Goal: Task Accomplishment & Management: Manage account settings

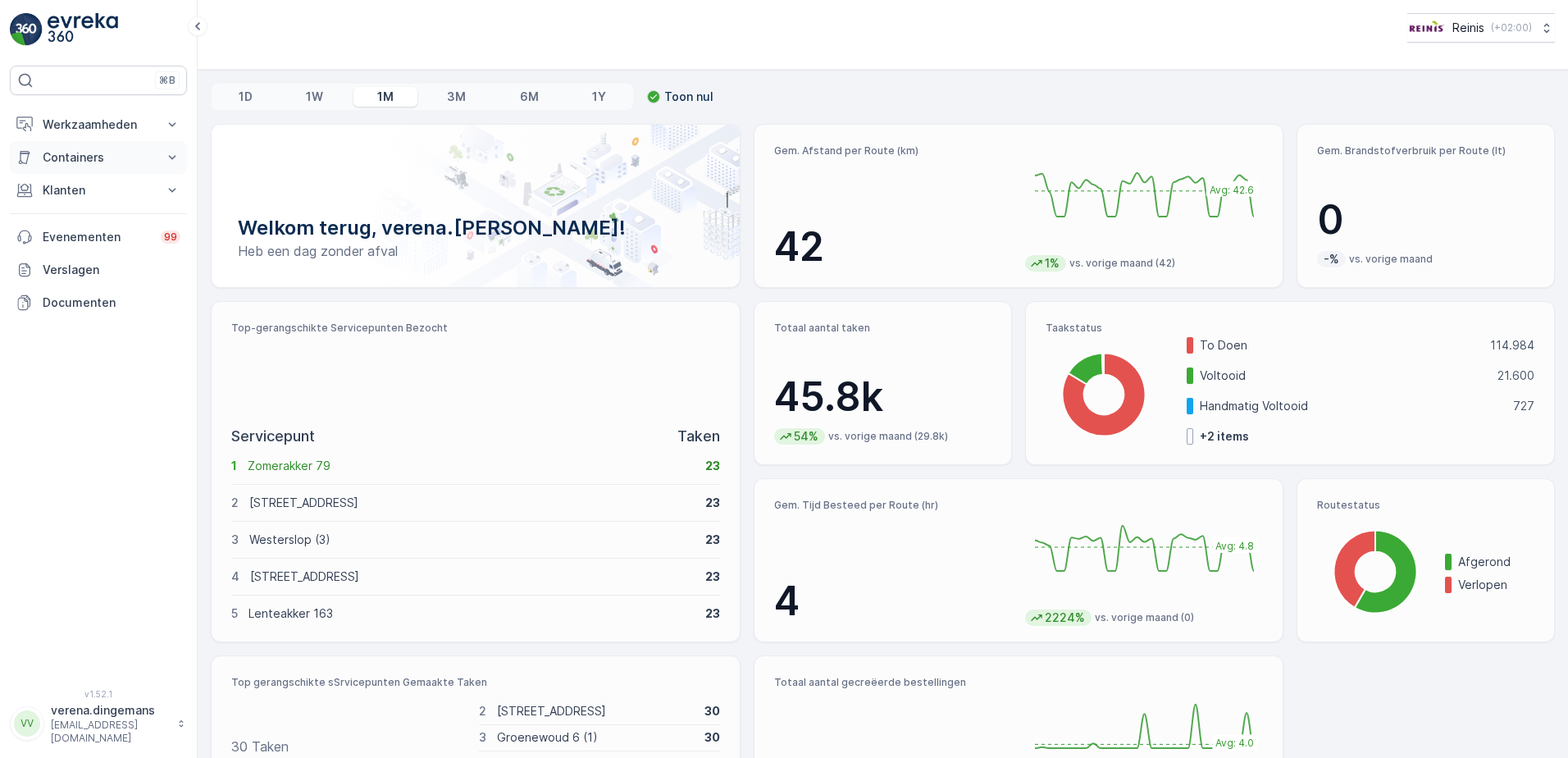
click at [126, 168] on button "Containers" at bounding box center [98, 157] width 177 height 33
click at [71, 250] on button "Klanten" at bounding box center [98, 236] width 177 height 33
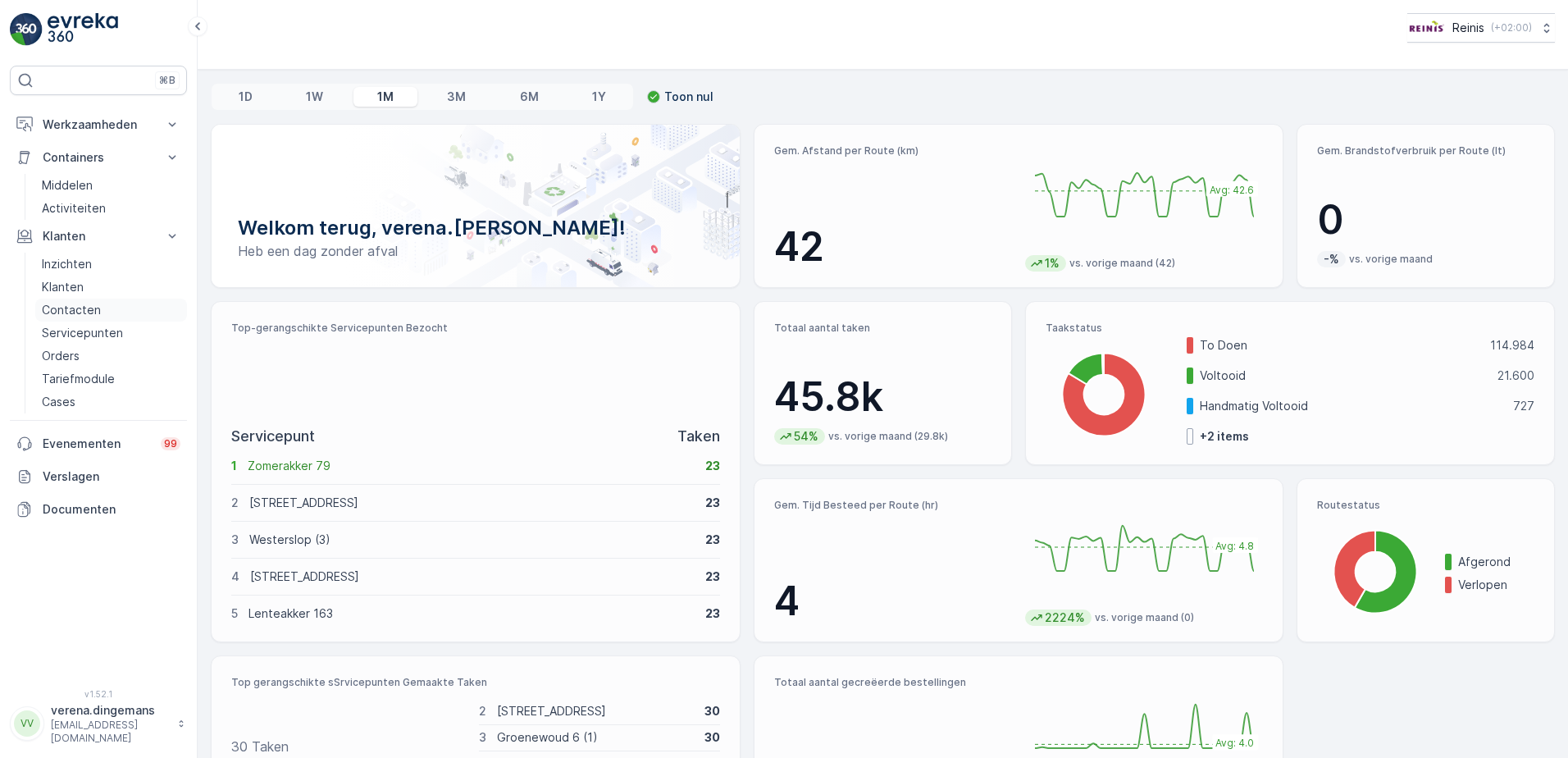
click at [75, 308] on p "Contacten" at bounding box center [71, 310] width 59 height 16
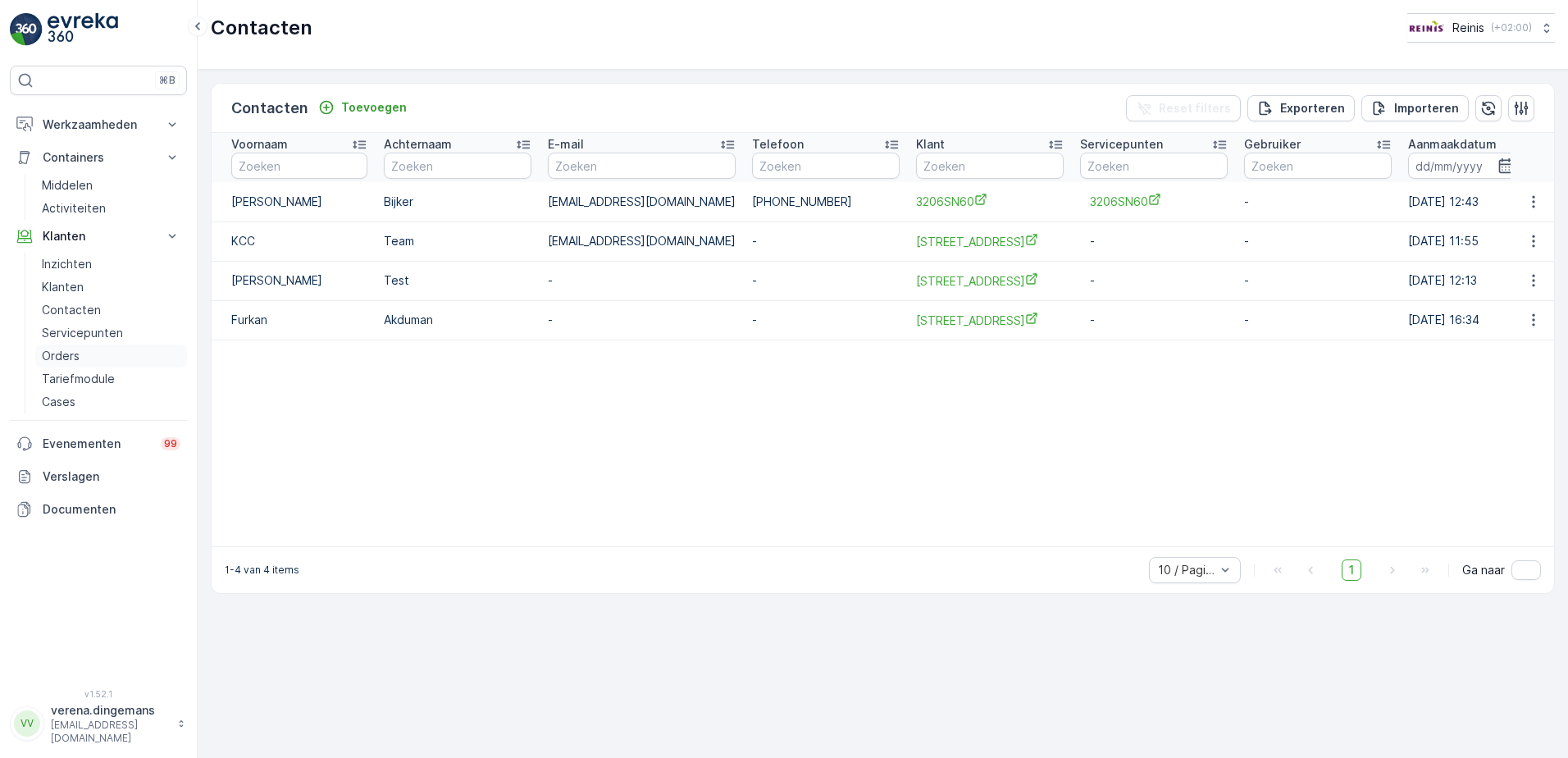
click at [66, 355] on p "Orders" at bounding box center [61, 356] width 37 height 16
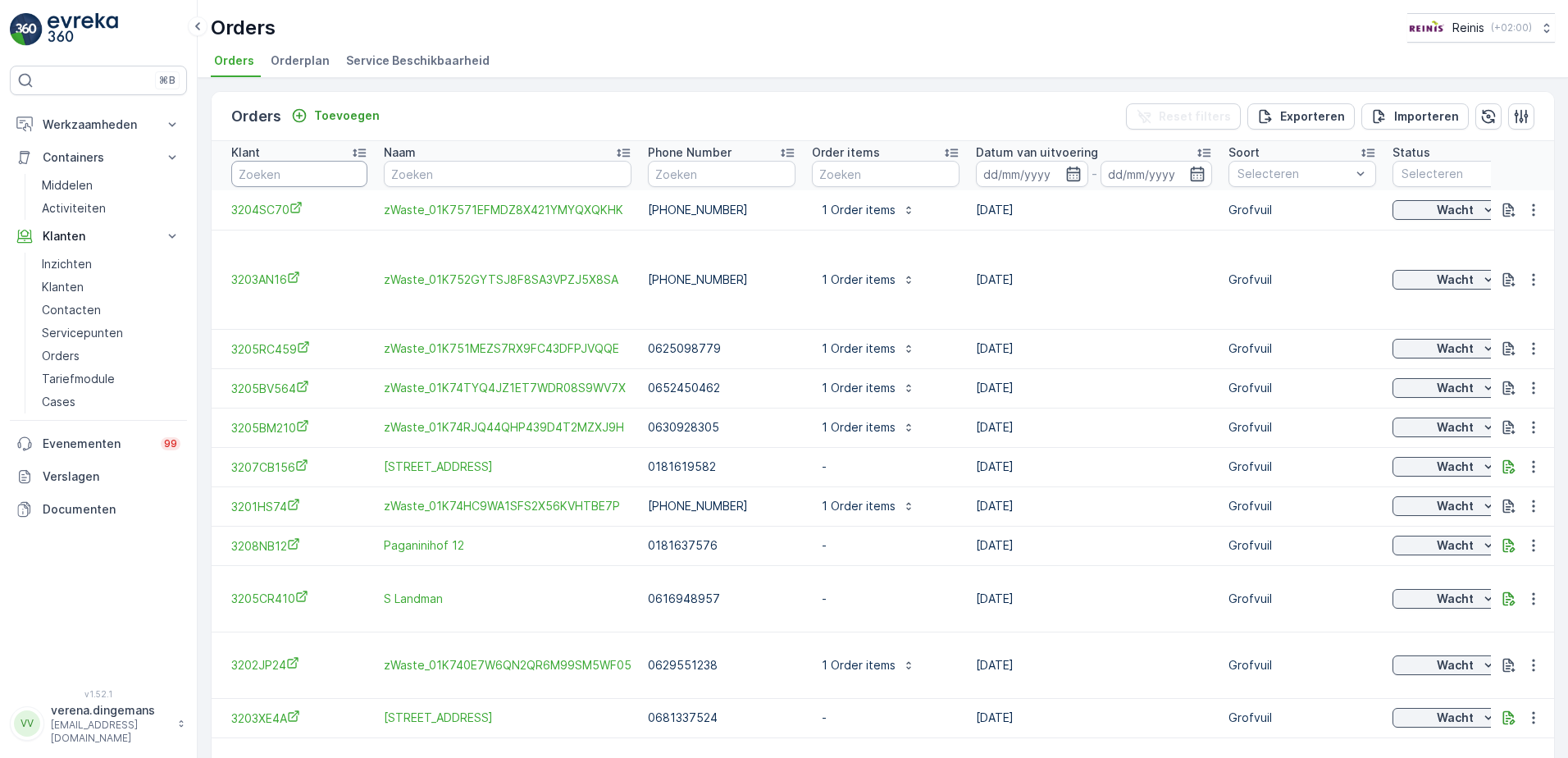
click at [278, 171] on input "text" at bounding box center [299, 173] width 137 height 26
type input "3204"
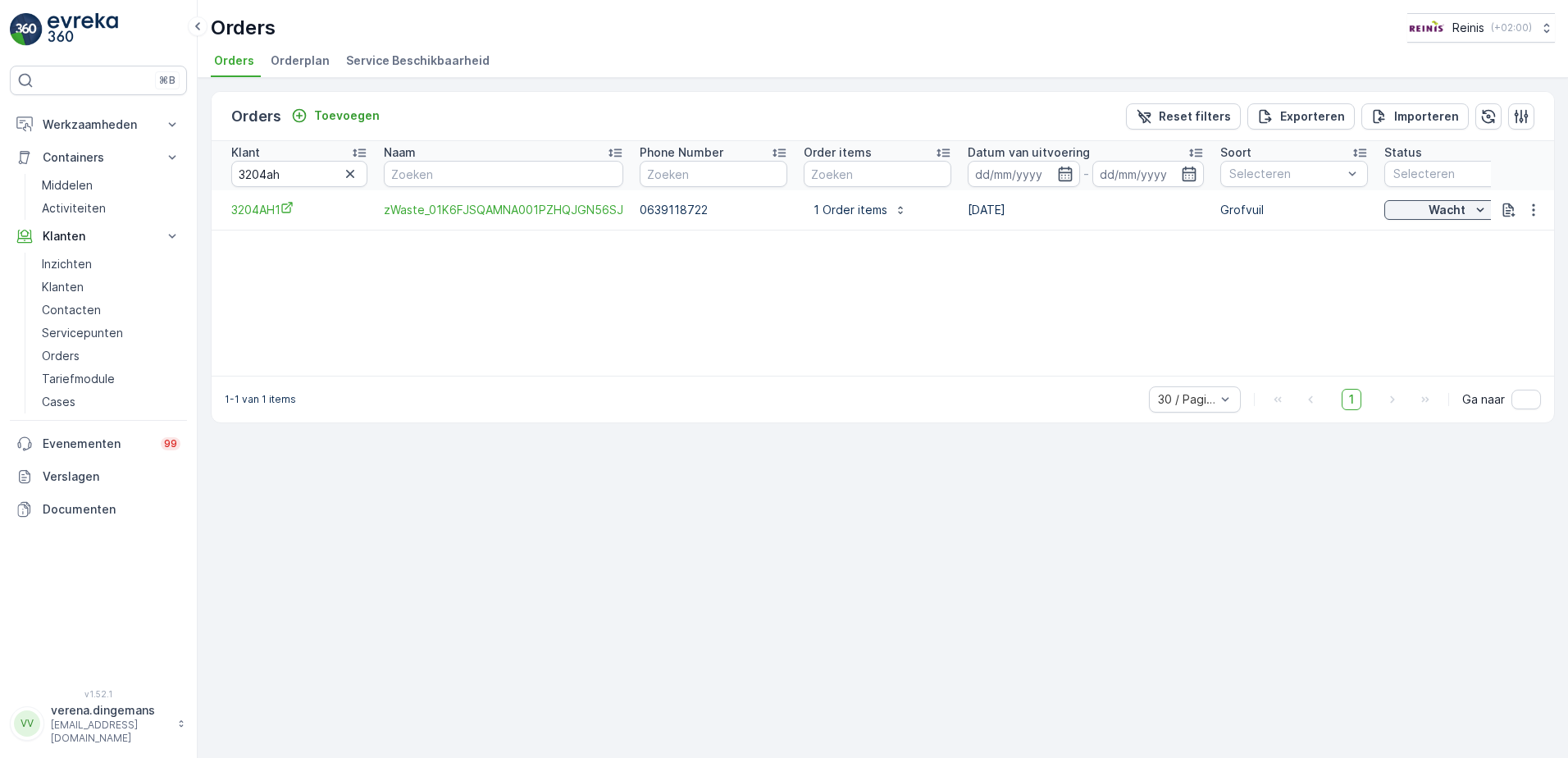
drag, startPoint x: 660, startPoint y: 366, endPoint x: 1228, endPoint y: 362, distance: 568.0
click at [1228, 362] on div "Klant 3204ah Naam Phone Number Order items Datum van uitvoering - Soort Selecte…" at bounding box center [883, 258] width 1342 height 235
drag, startPoint x: 738, startPoint y: 366, endPoint x: 810, endPoint y: 375, distance: 72.6
click at [815, 375] on div "Klant 3204ah Naam Phone Number Order items Datum van uitvoering - Soort Selecte…" at bounding box center [883, 258] width 1342 height 235
drag, startPoint x: 297, startPoint y: 184, endPoint x: 153, endPoint y: 147, distance: 148.7
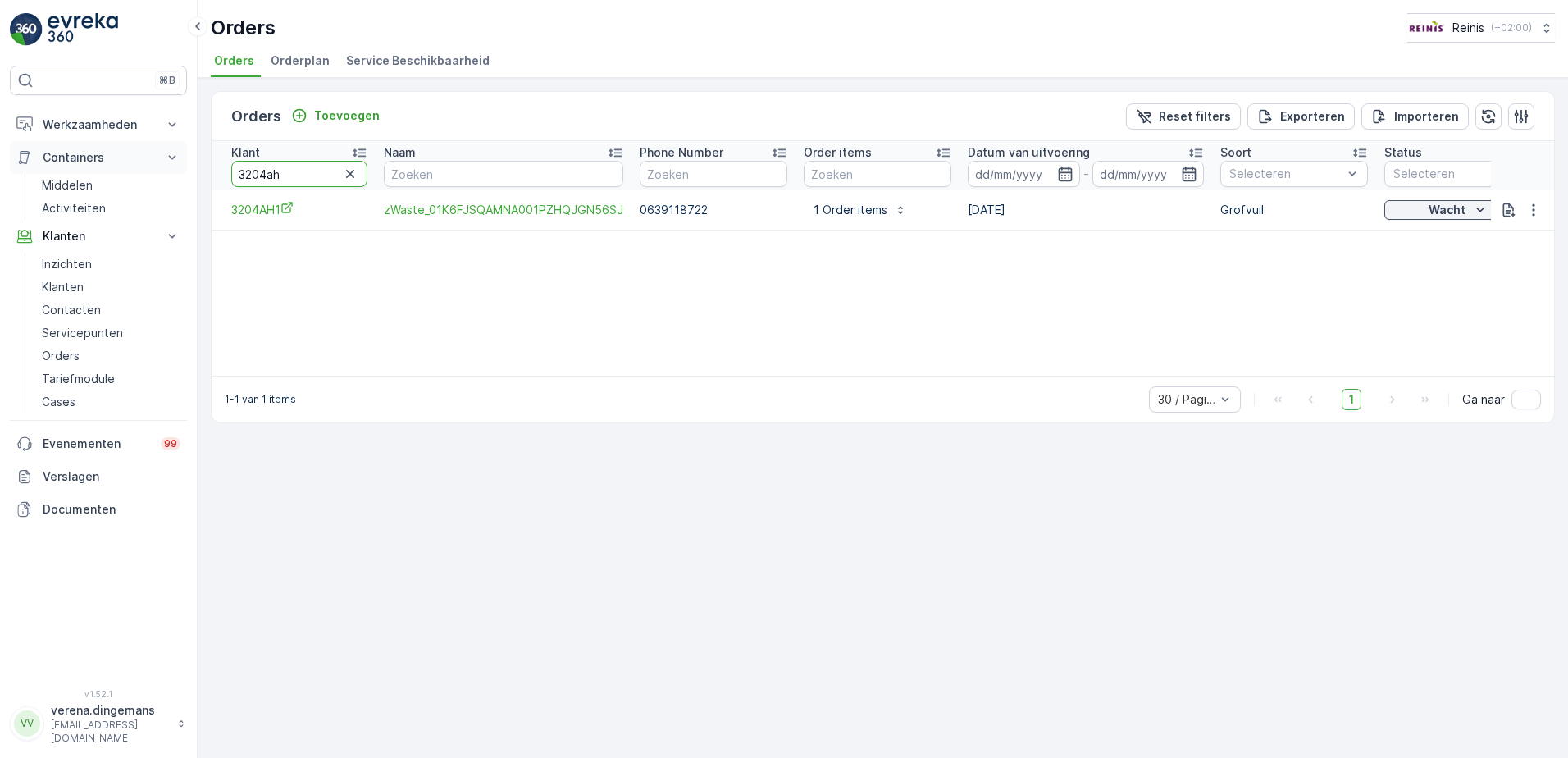
click at [54, 157] on div "⌘B Werkzaamheden Inzichten Planning Routes en Taken Cockpit Instellingen Contai…" at bounding box center [784, 379] width 1568 height 758
type input "3208"
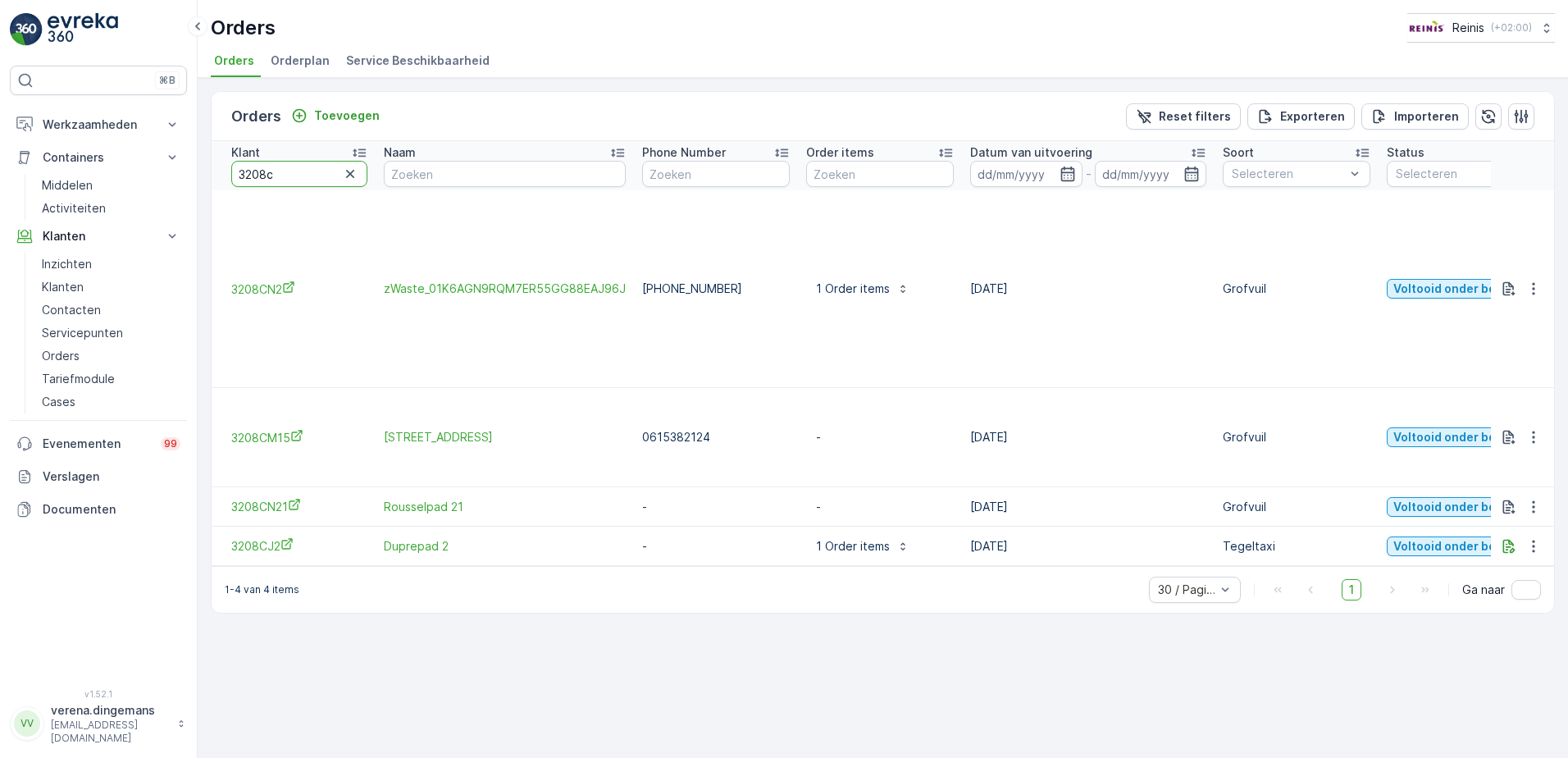
click at [296, 177] on input "3208c" at bounding box center [299, 173] width 137 height 26
type input "3208cn6"
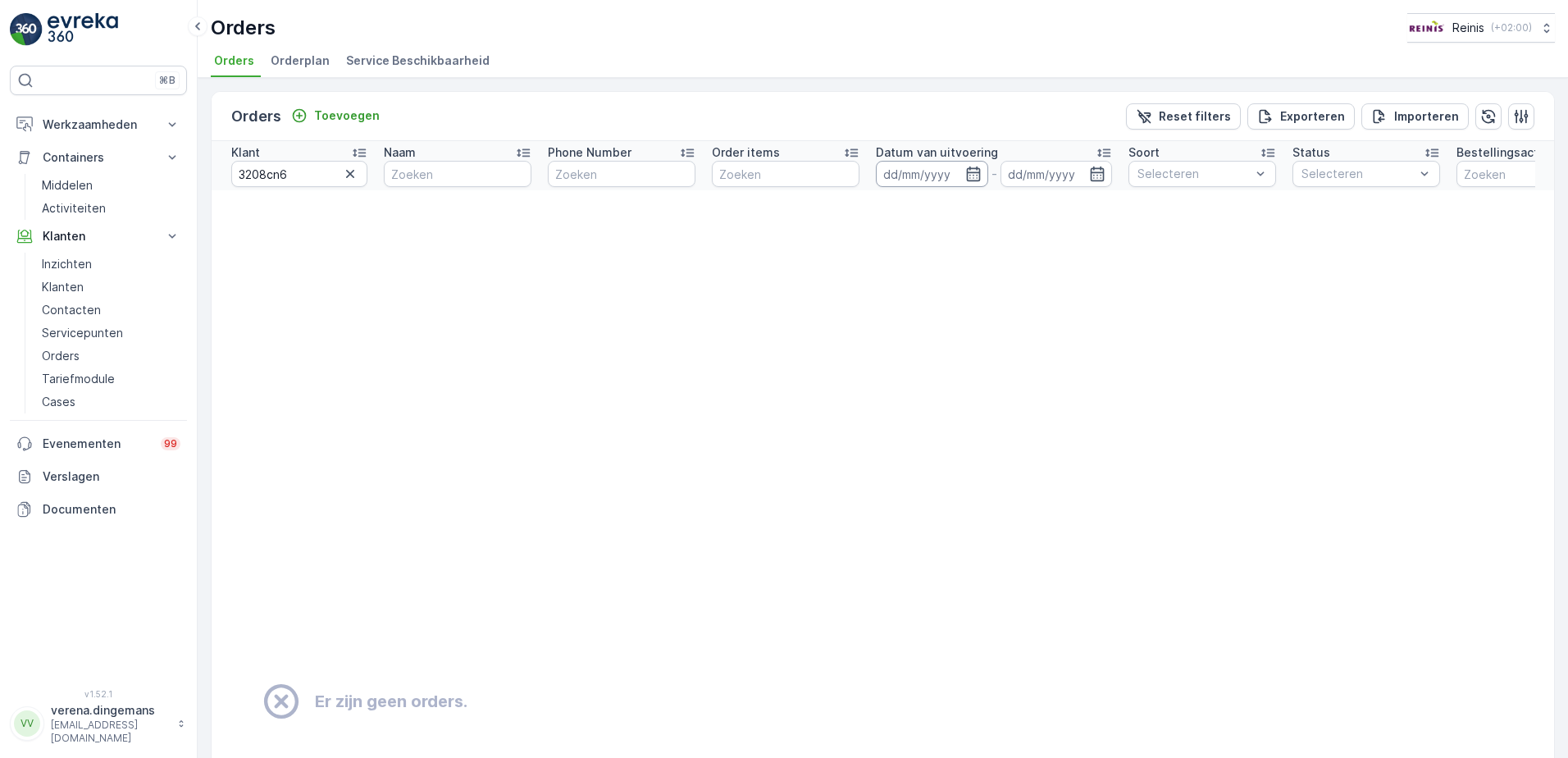
drag, startPoint x: 971, startPoint y: 172, endPoint x: 978, endPoint y: 183, distance: 13.0
click at [971, 171] on icon "button" at bounding box center [973, 174] width 16 height 16
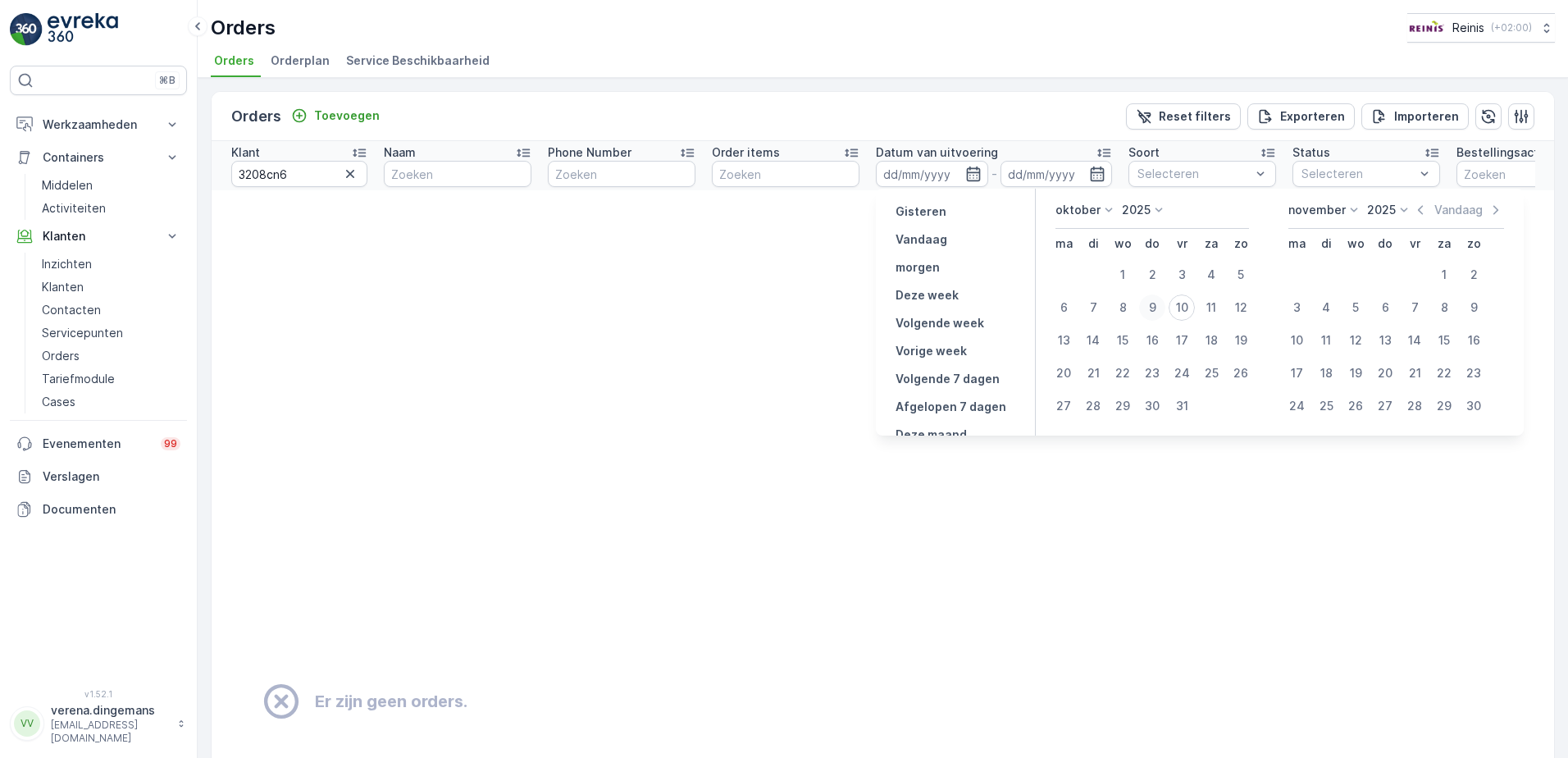
click at [1155, 311] on div "9" at bounding box center [1151, 307] width 26 height 26
type input "[DATE]"
click at [1149, 307] on div "9" at bounding box center [1151, 307] width 26 height 26
type input "[DATE]"
click at [631, 279] on td "Er zijn geen orders." at bounding box center [1075, 702] width 1729 height 1023
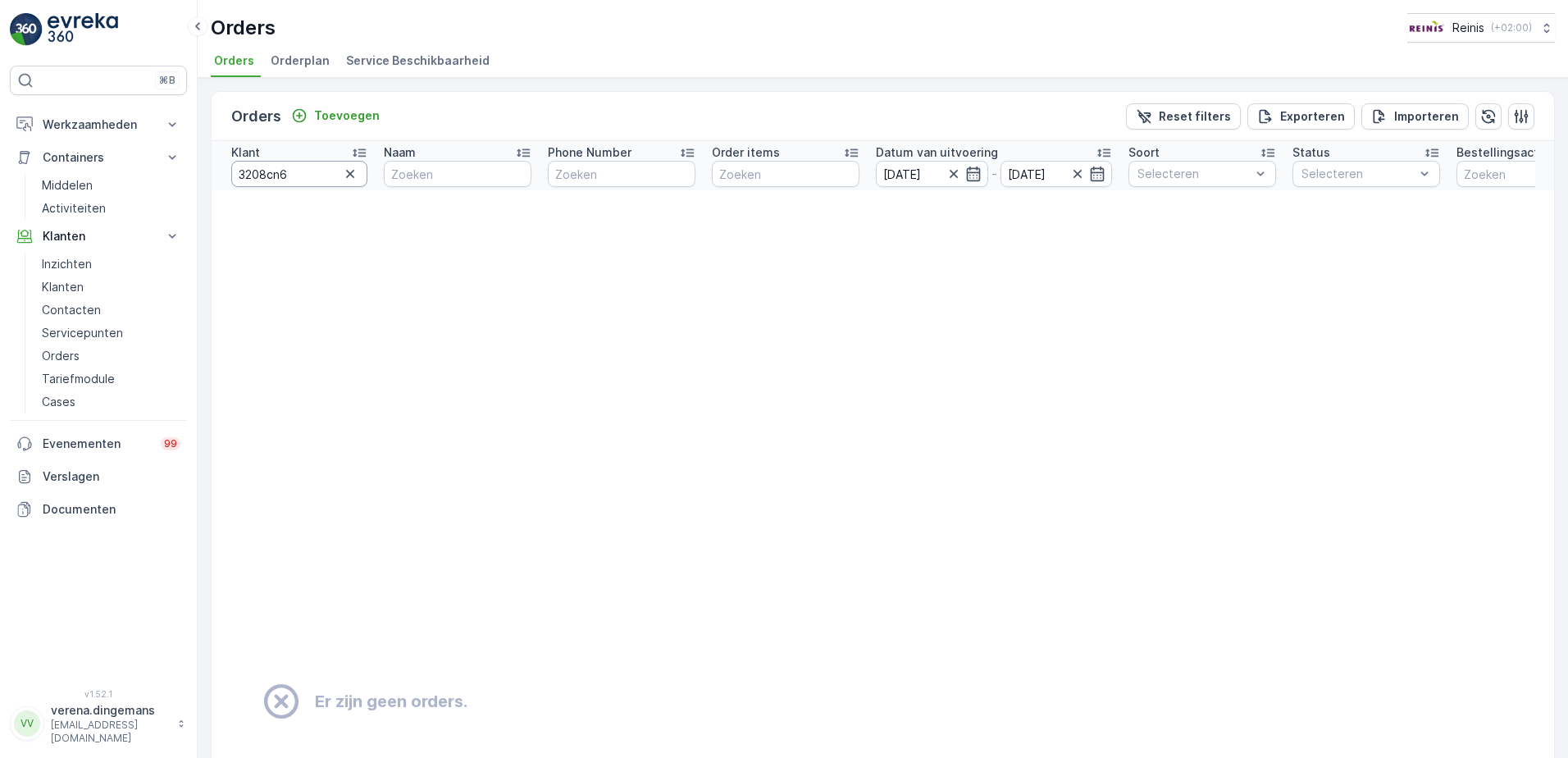
click at [309, 170] on input "3208cn6" at bounding box center [299, 173] width 137 height 26
click at [126, 116] on p "Werkzaamheden" at bounding box center [98, 124] width 112 height 16
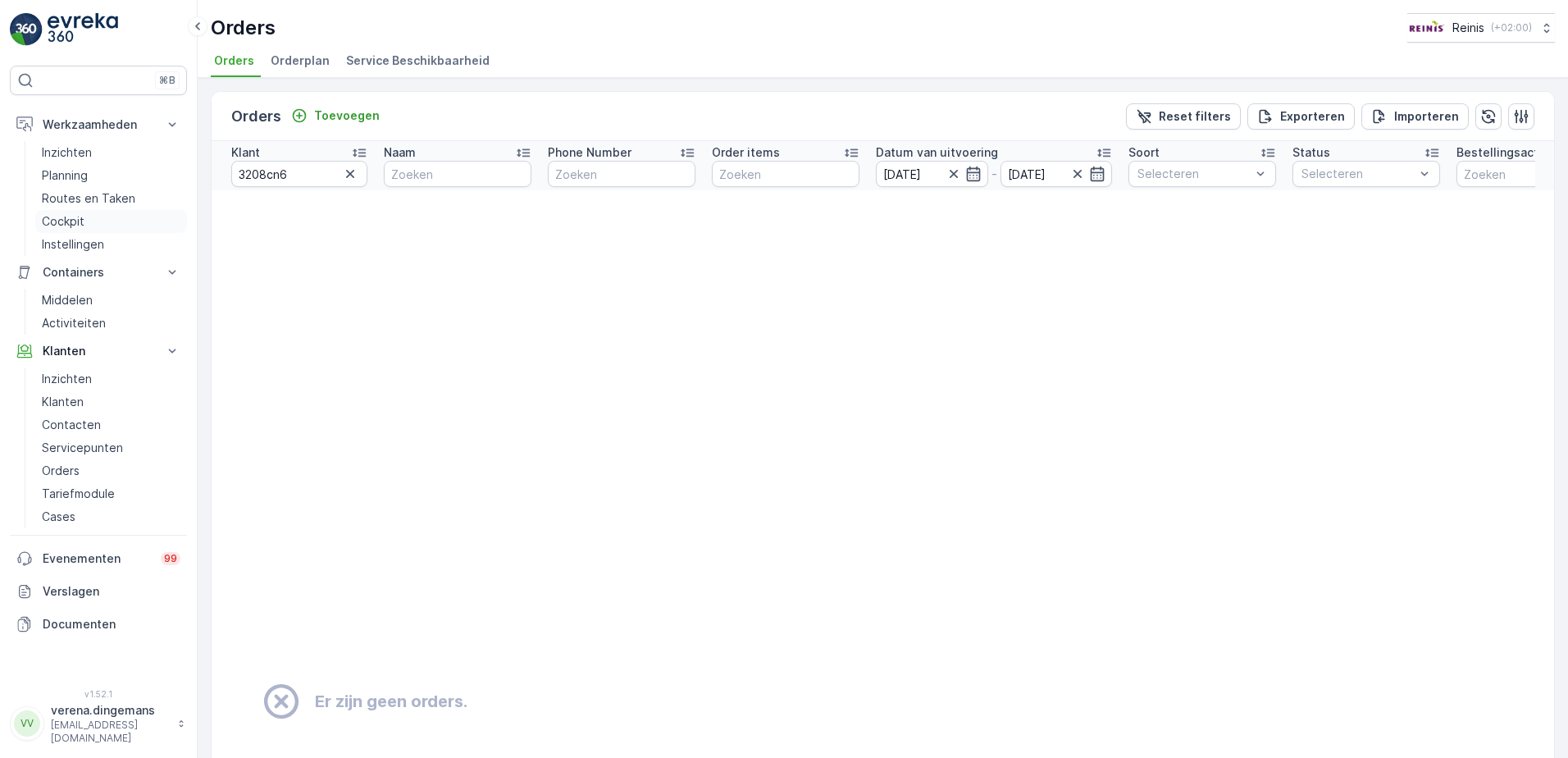
click at [67, 214] on p "Cockpit" at bounding box center [63, 221] width 43 height 16
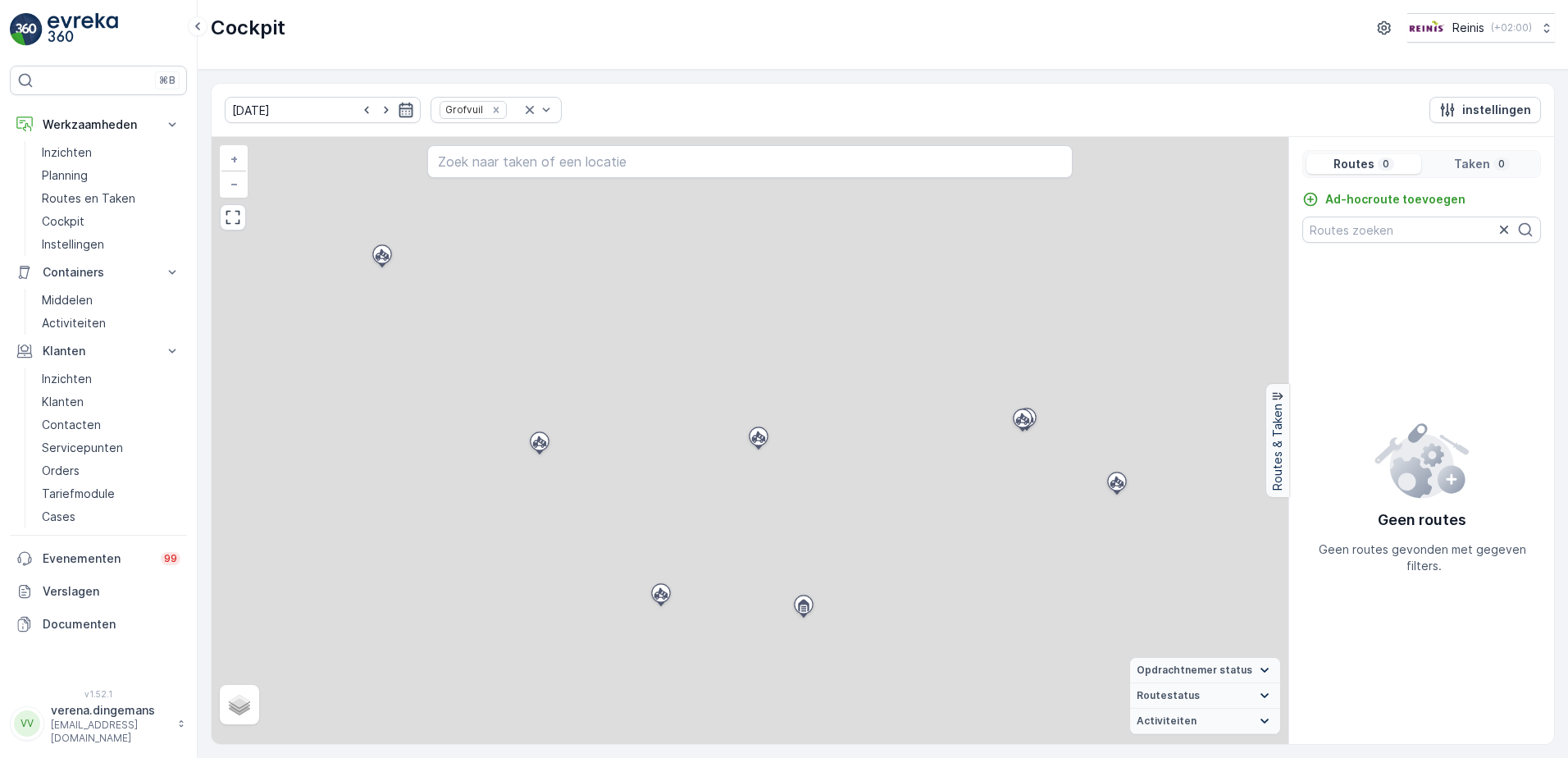
click at [399, 117] on icon "button" at bounding box center [406, 110] width 14 height 15
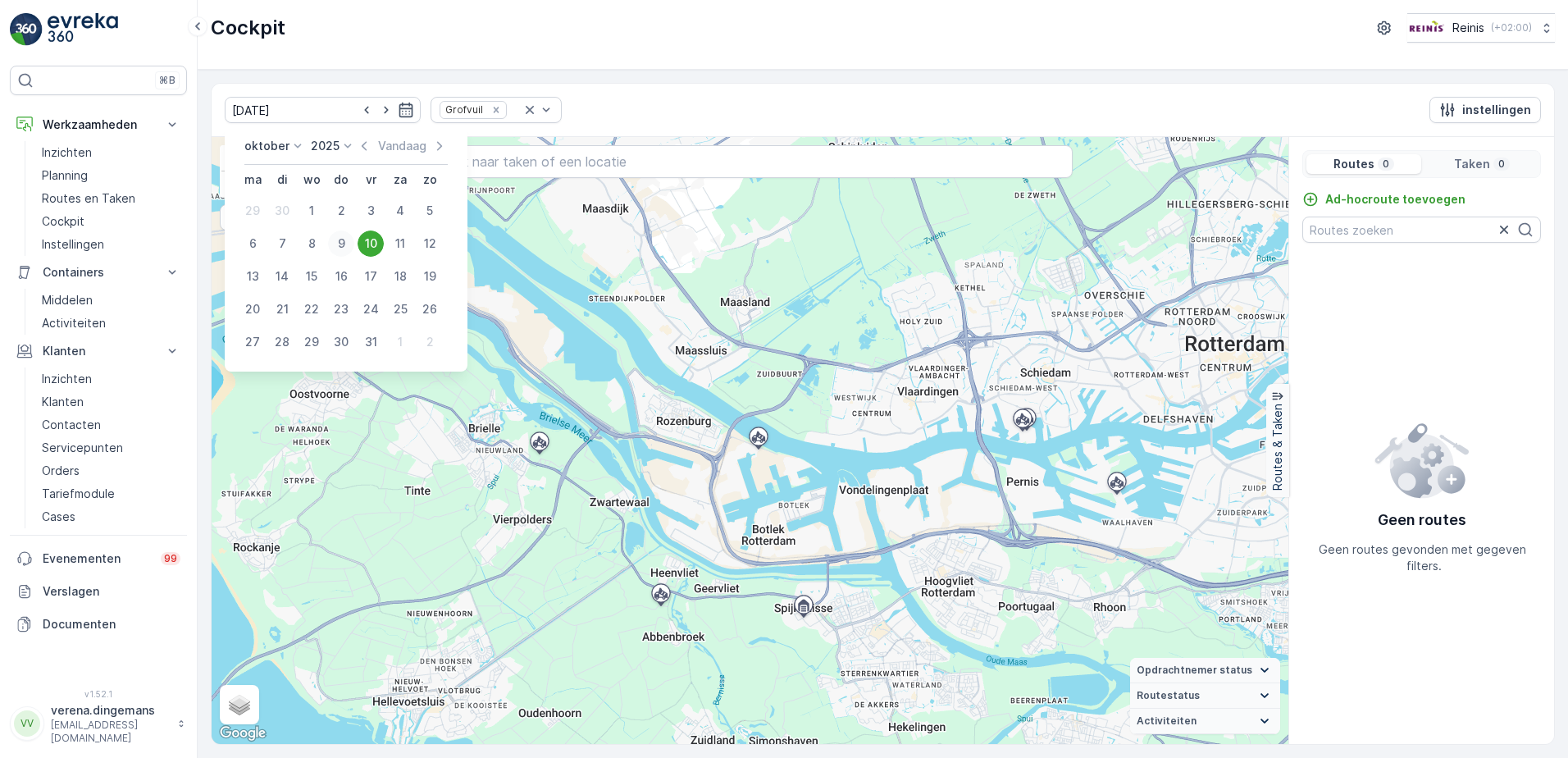
click at [334, 244] on div "9" at bounding box center [340, 243] width 26 height 26
type input "[DATE]"
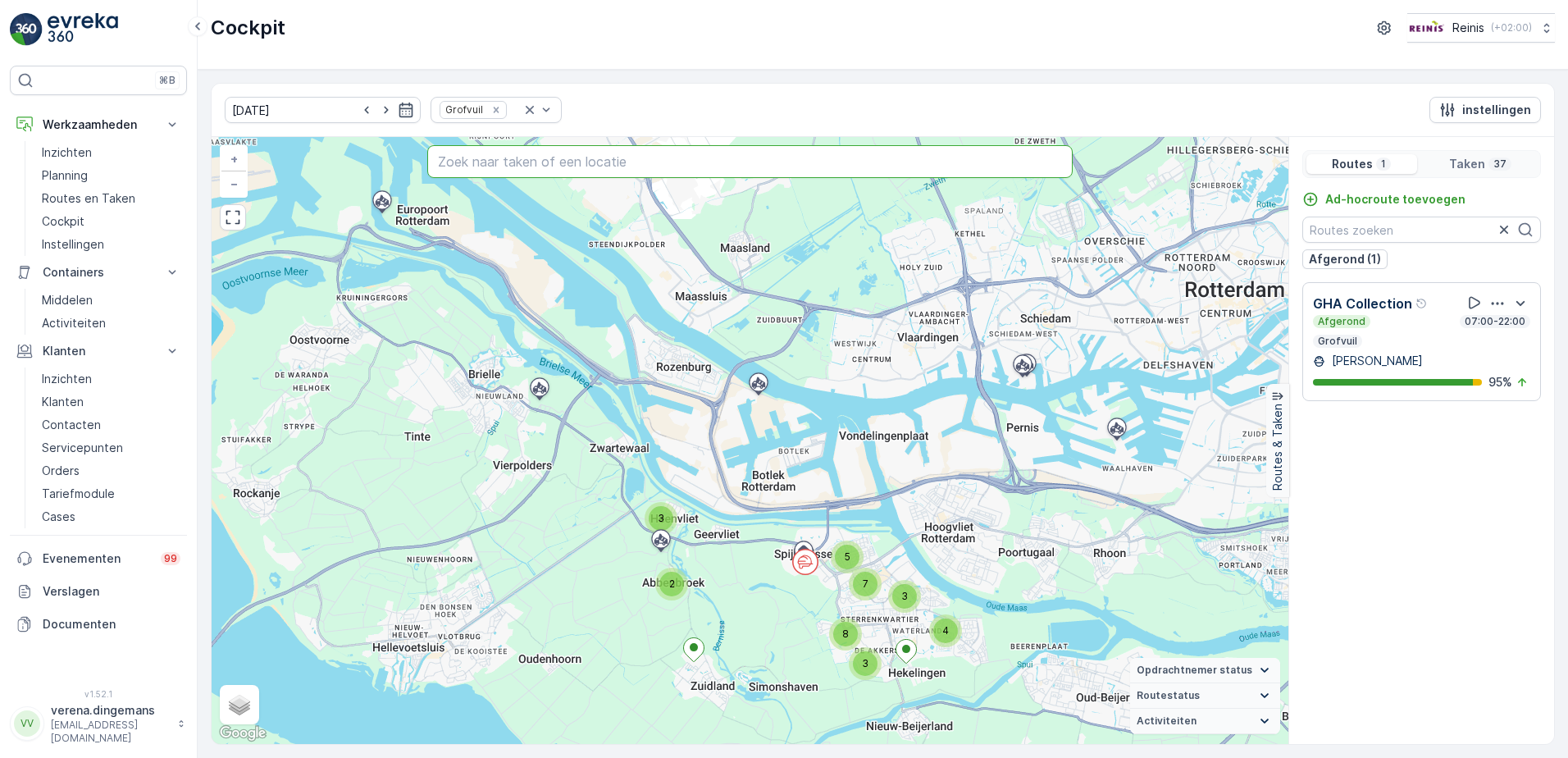
click at [523, 161] on input "text" at bounding box center [751, 162] width 646 height 33
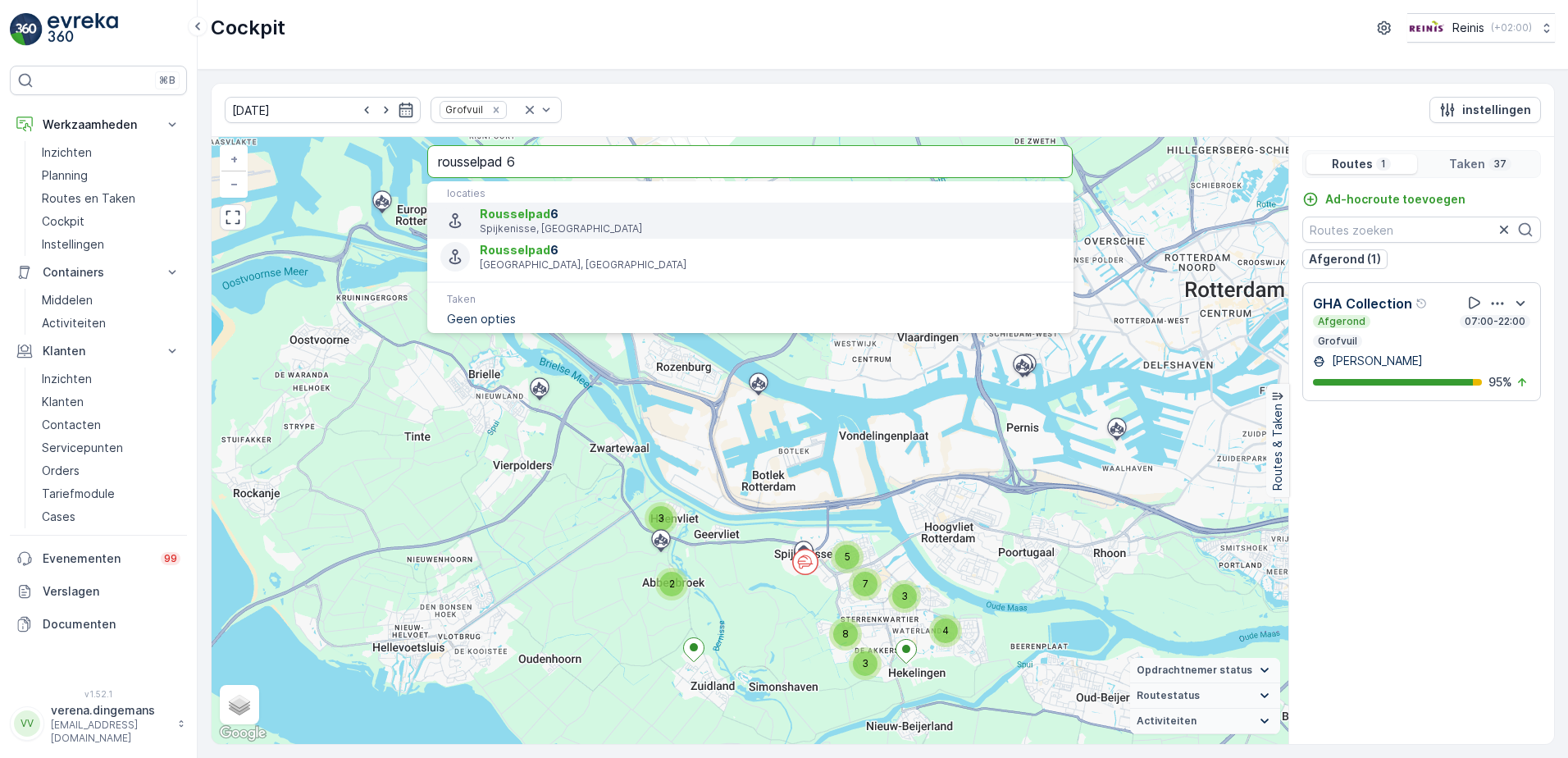
type input "rousselpad 6"
click at [563, 225] on p "Spijkenisse, [GEOGRAPHIC_DATA]" at bounding box center [769, 229] width 580 height 13
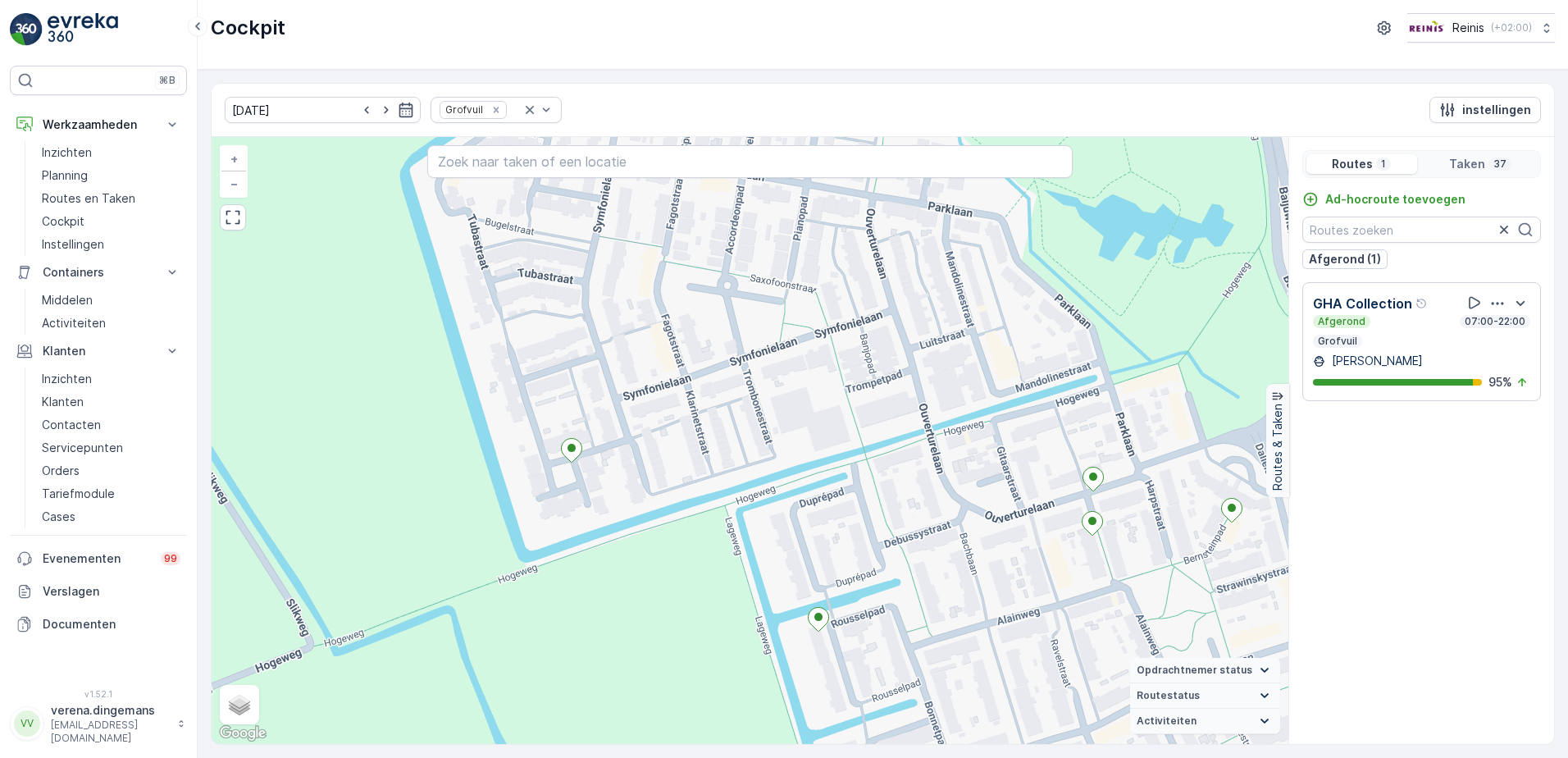
click at [1363, 330] on div "Afgerond 07:00-22:00 Grofvuil" at bounding box center [1421, 331] width 217 height 33
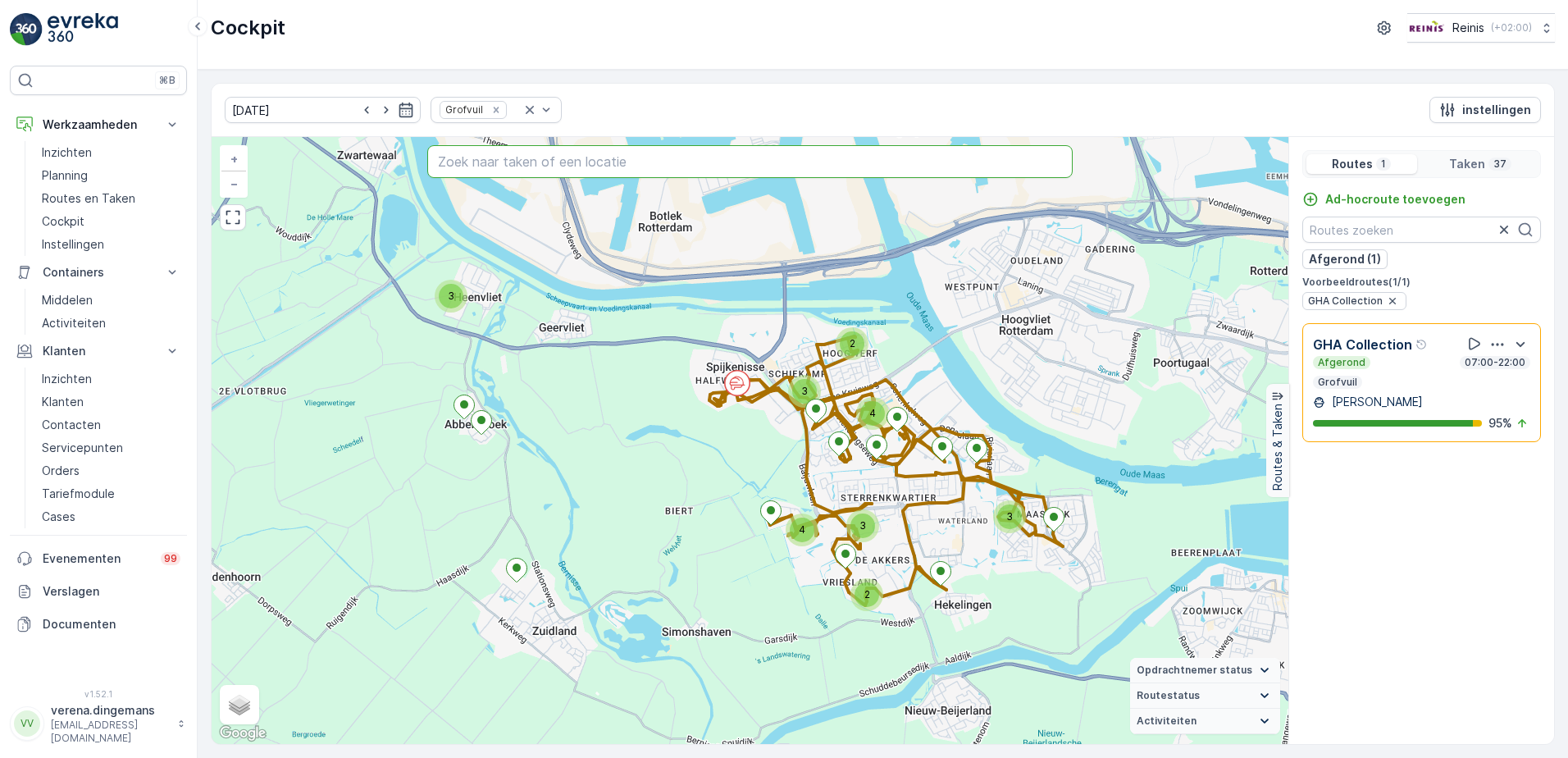
click at [535, 147] on input "text" at bounding box center [751, 162] width 646 height 33
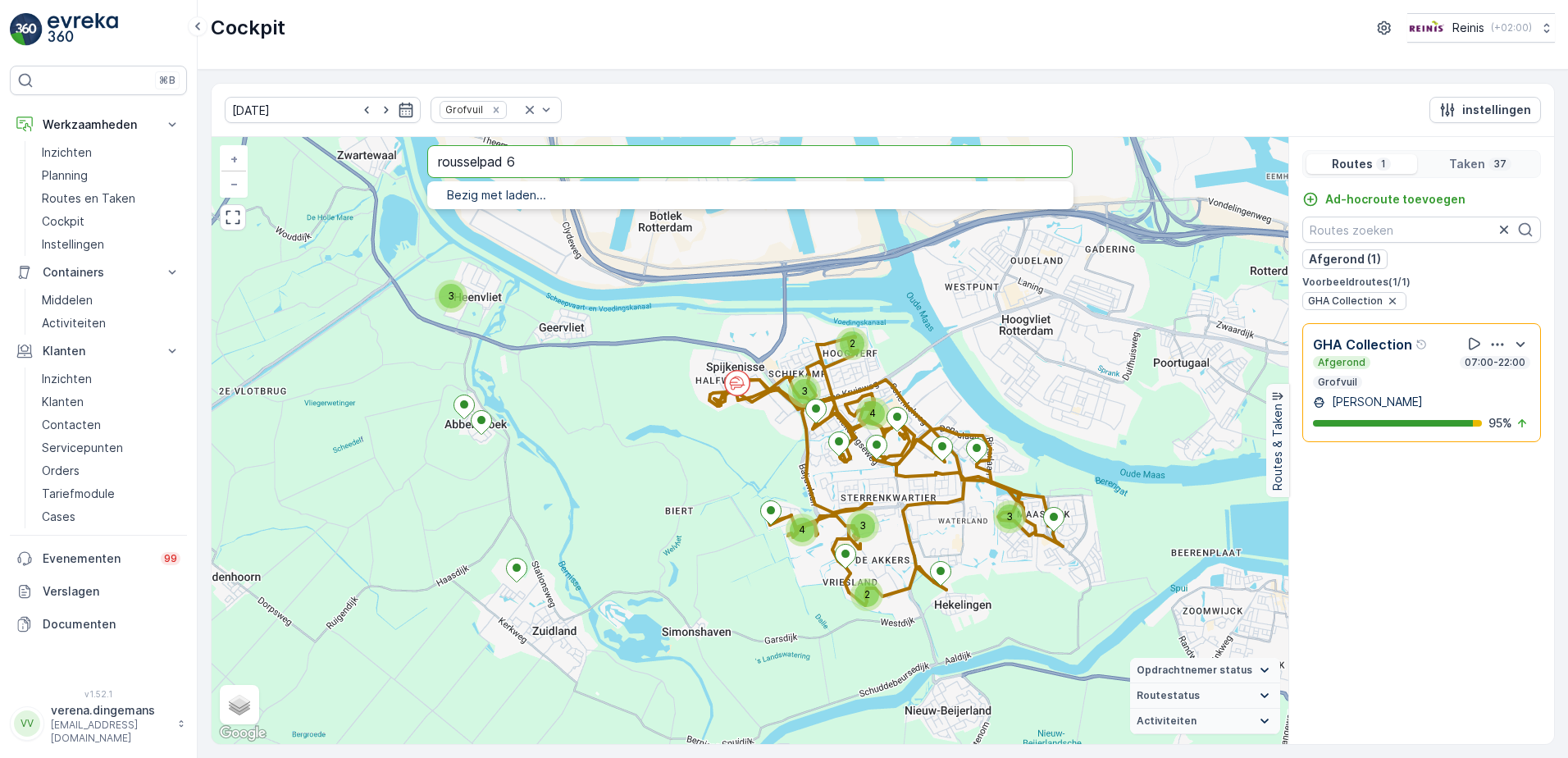
type input "rousselpad 6"
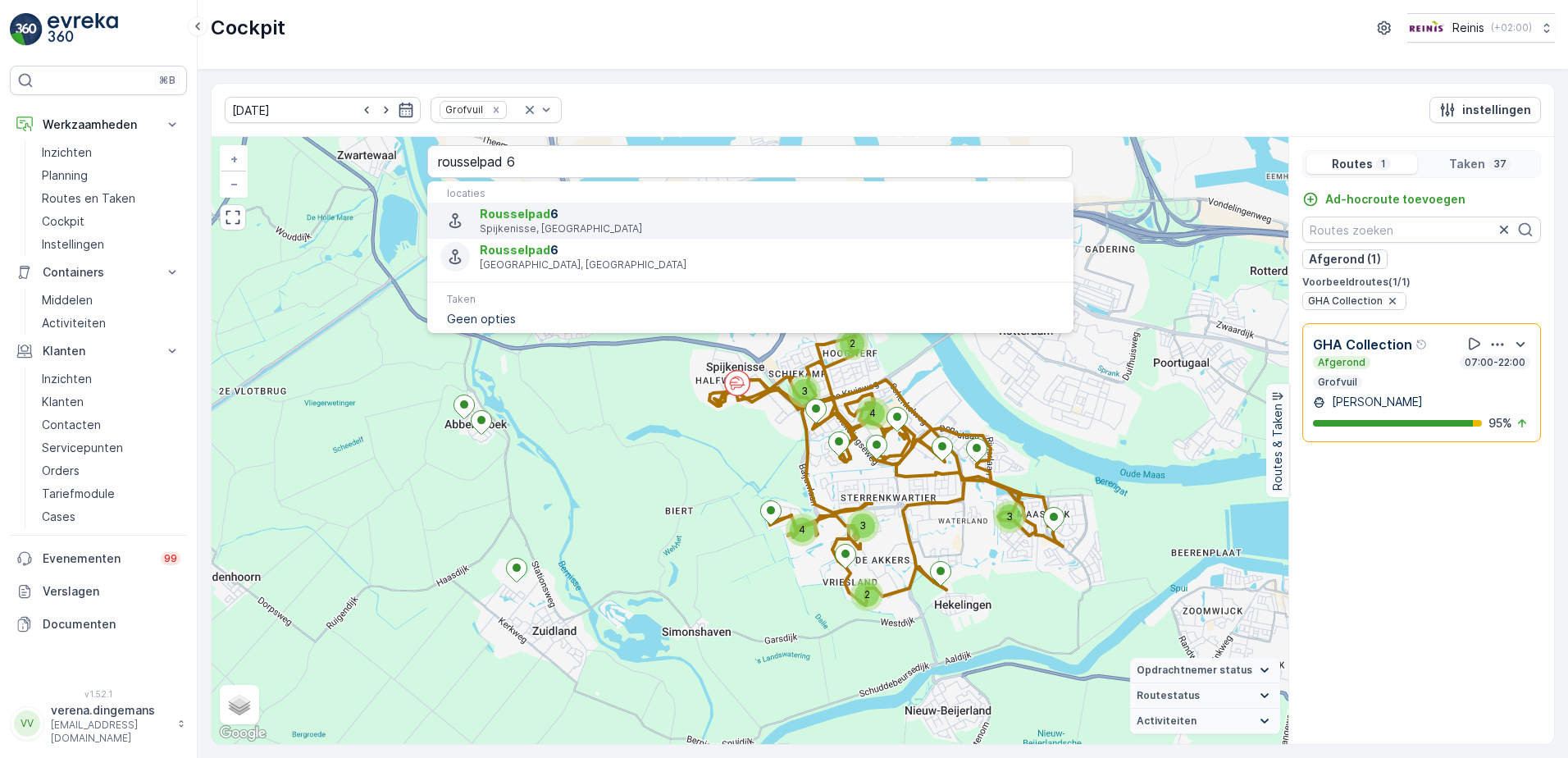
click at [601, 217] on span "Rousselpad 6" at bounding box center [769, 214] width 580 height 16
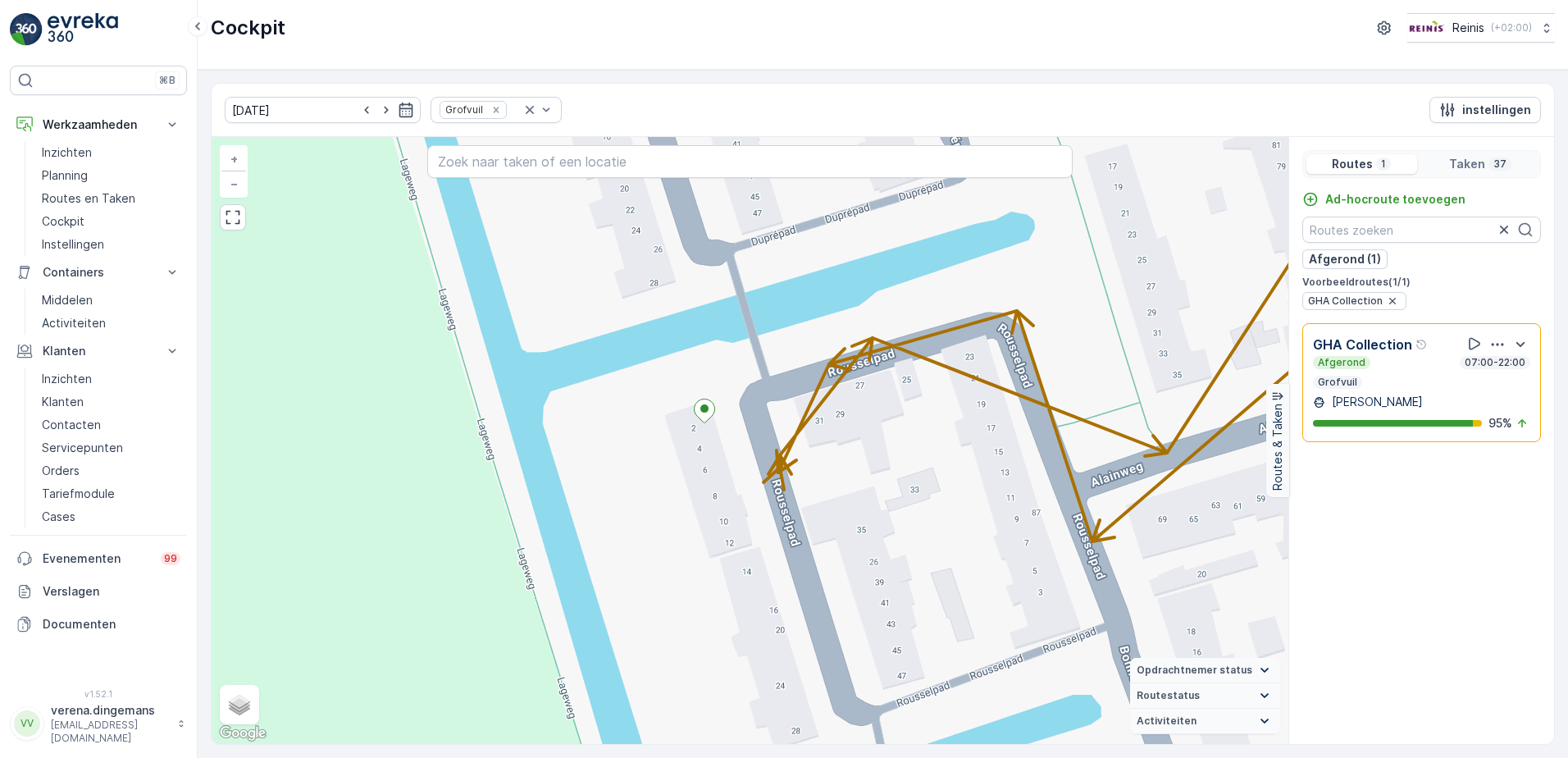
drag, startPoint x: 736, startPoint y: 436, endPoint x: 774, endPoint y: 499, distance: 73.6
click at [767, 497] on div "2 + − Satelliet stappenplan Terrein Hybride Leaflet Sneltoetsen Kaartgegevens K…" at bounding box center [750, 440] width 1076 height 607
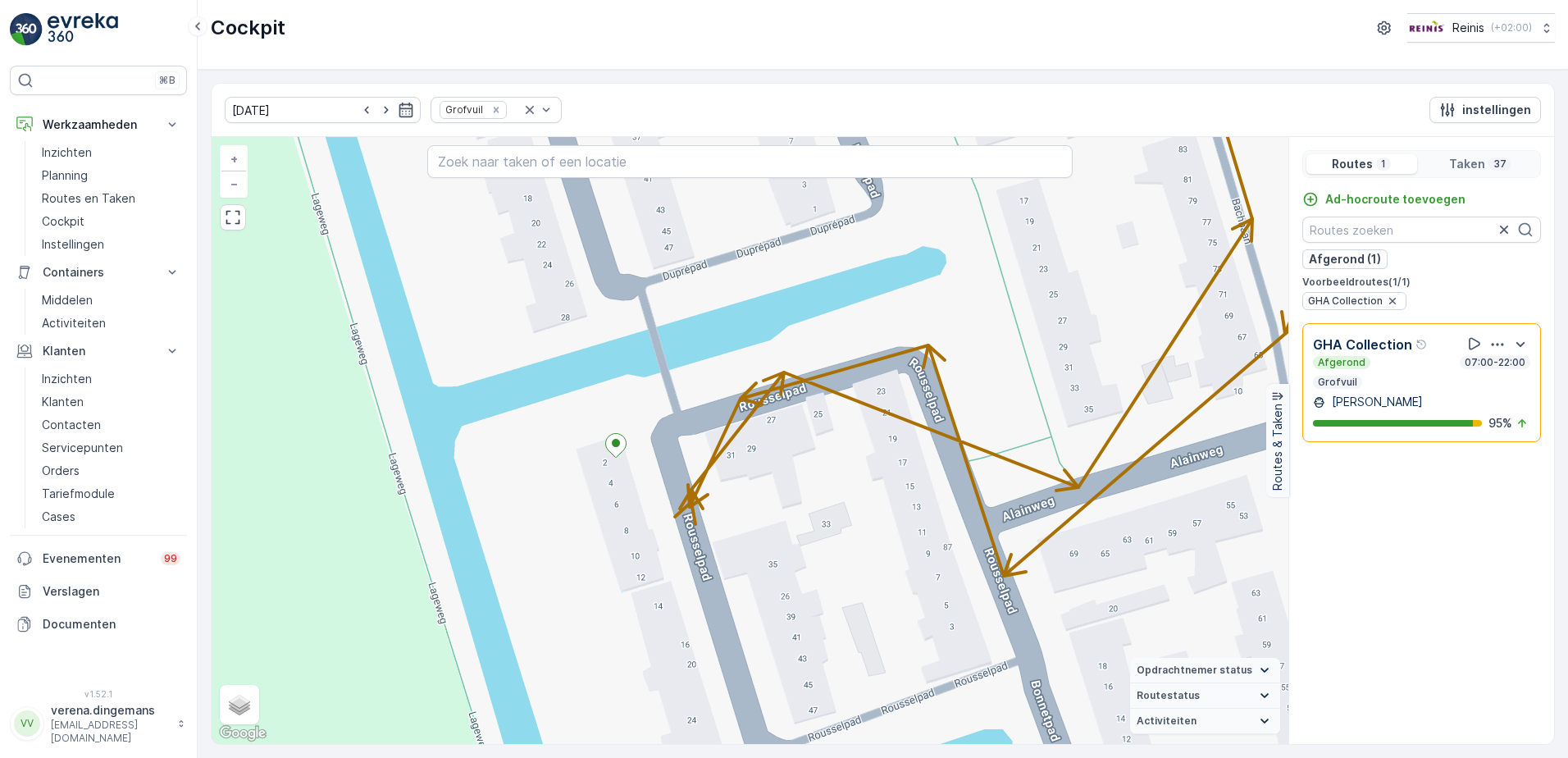
drag, startPoint x: 792, startPoint y: 386, endPoint x: 701, endPoint y: 419, distance: 96.8
click at [701, 419] on div "2 + − Satelliet stappenplan Terrein Hybride Leaflet Sneltoetsen Kaartgegevens K…" at bounding box center [750, 440] width 1076 height 607
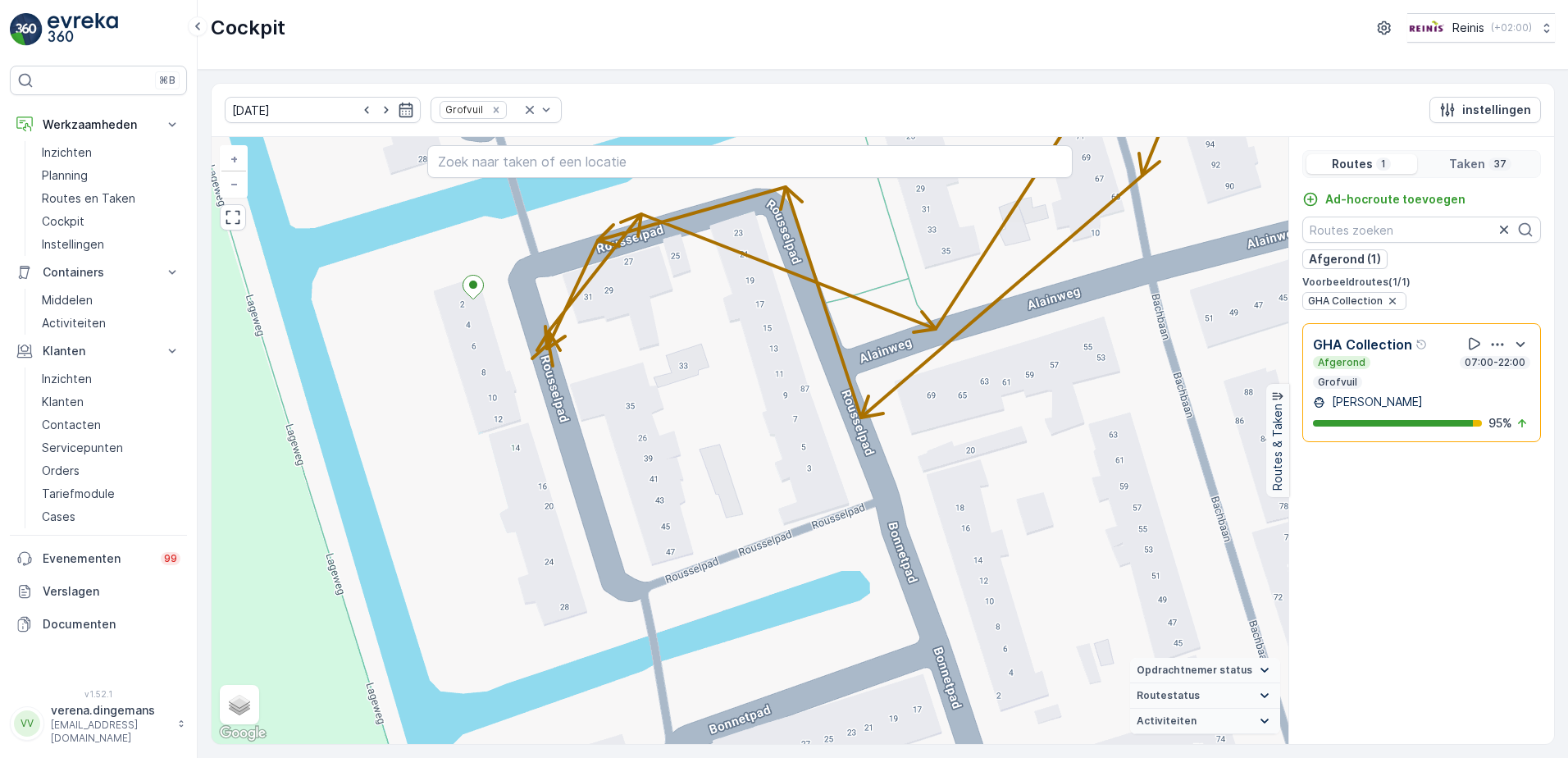
drag, startPoint x: 881, startPoint y: 633, endPoint x: 738, endPoint y: 475, distance: 213.1
click at [738, 475] on div "2 + − Satelliet stappenplan Terrein Hybride Leaflet Sneltoetsen Kaartgegevens K…" at bounding box center [750, 440] width 1076 height 607
click at [70, 471] on p "Orders" at bounding box center [61, 471] width 37 height 16
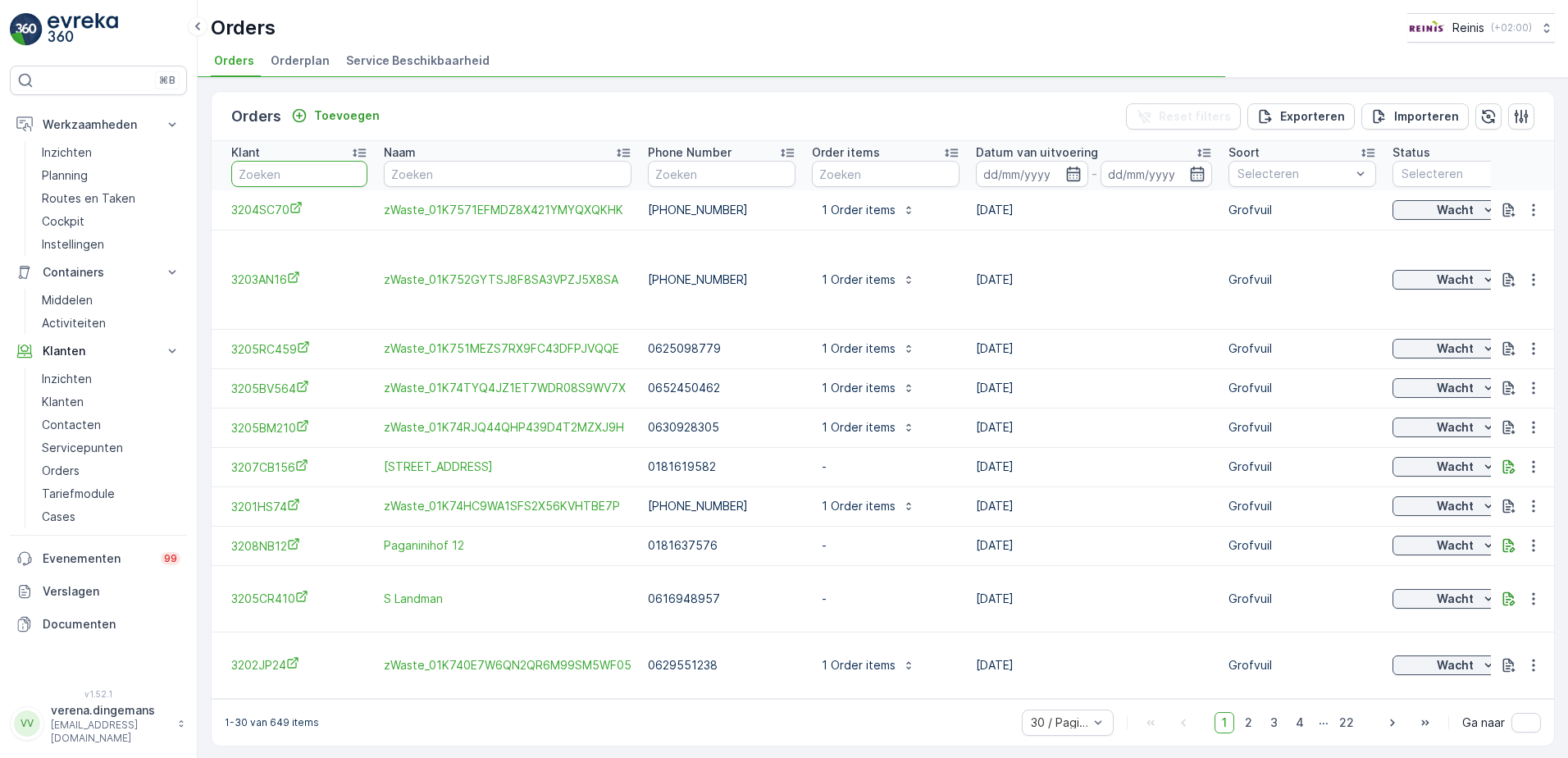
click at [330, 164] on input "text" at bounding box center [299, 173] width 137 height 26
click at [252, 177] on input "text" at bounding box center [299, 173] width 137 height 26
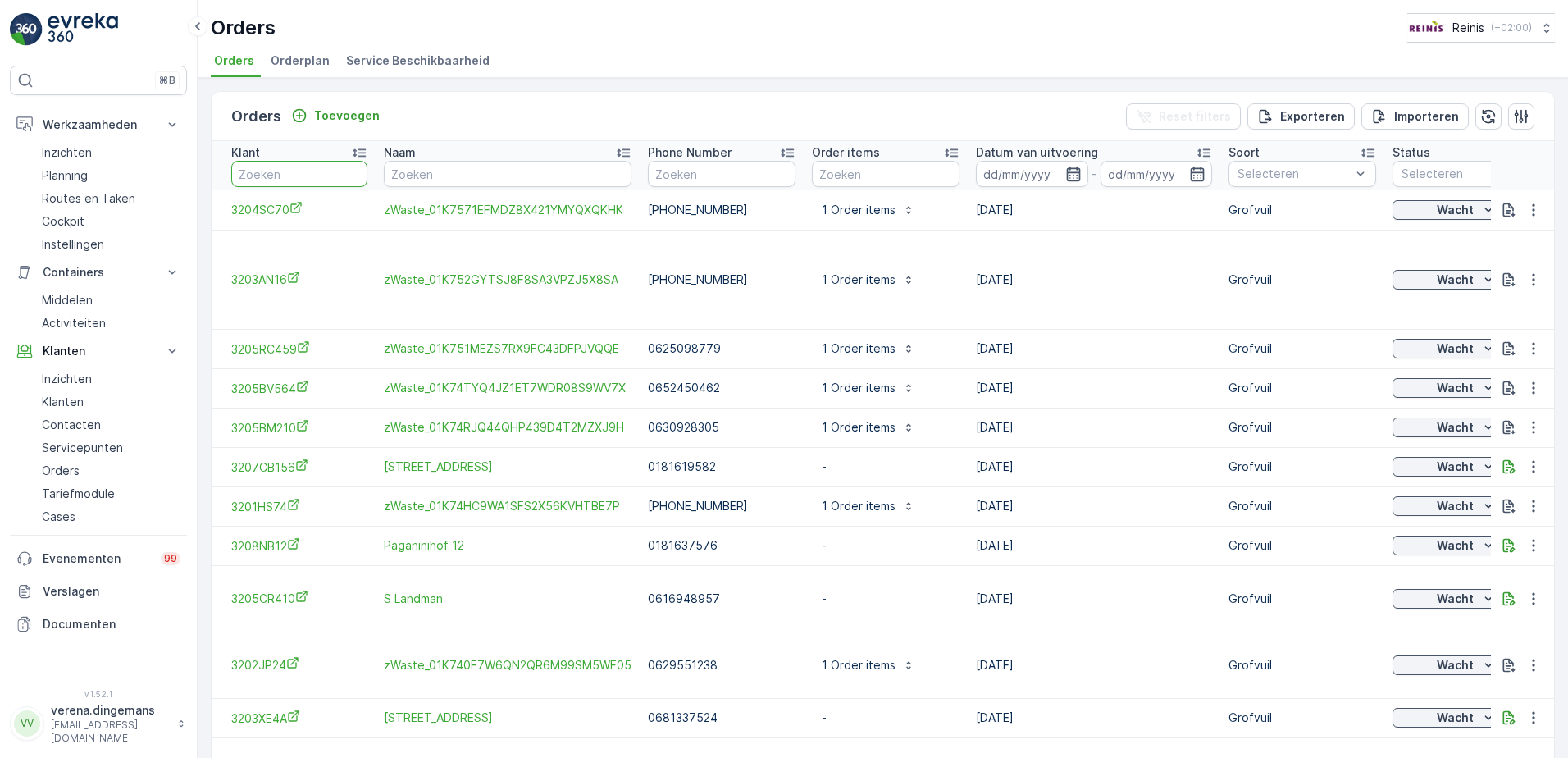
click at [252, 177] on input "text" at bounding box center [299, 173] width 137 height 26
click at [271, 171] on input "text" at bounding box center [299, 173] width 137 height 26
click at [270, 177] on input "text" at bounding box center [299, 173] width 137 height 26
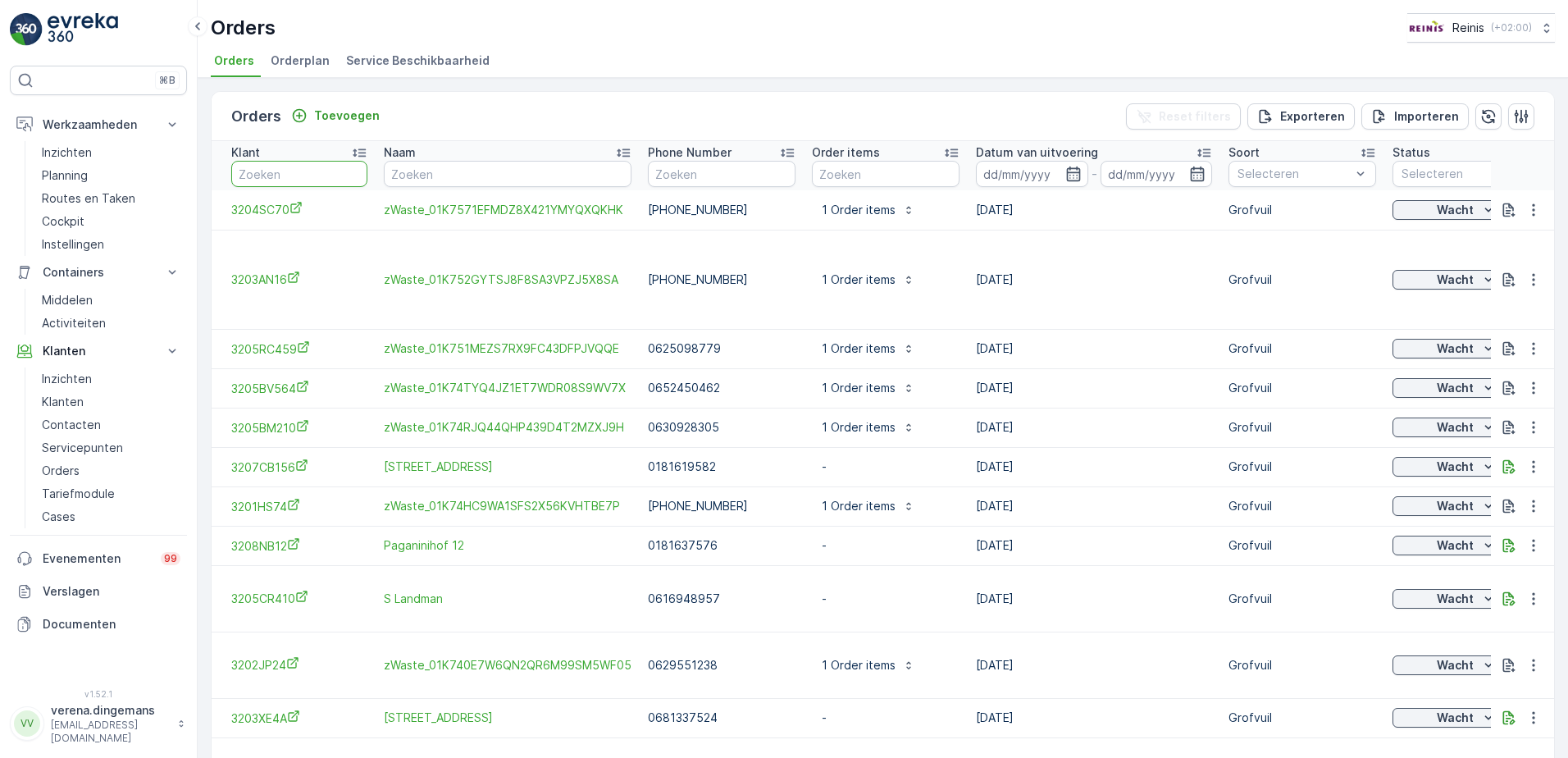
click at [270, 177] on input "text" at bounding box center [299, 173] width 137 height 26
click at [270, 177] on input "3" at bounding box center [299, 173] width 137 height 26
type input "32"
click at [297, 176] on input "3204" at bounding box center [299, 173] width 137 height 26
type input "3204g8"
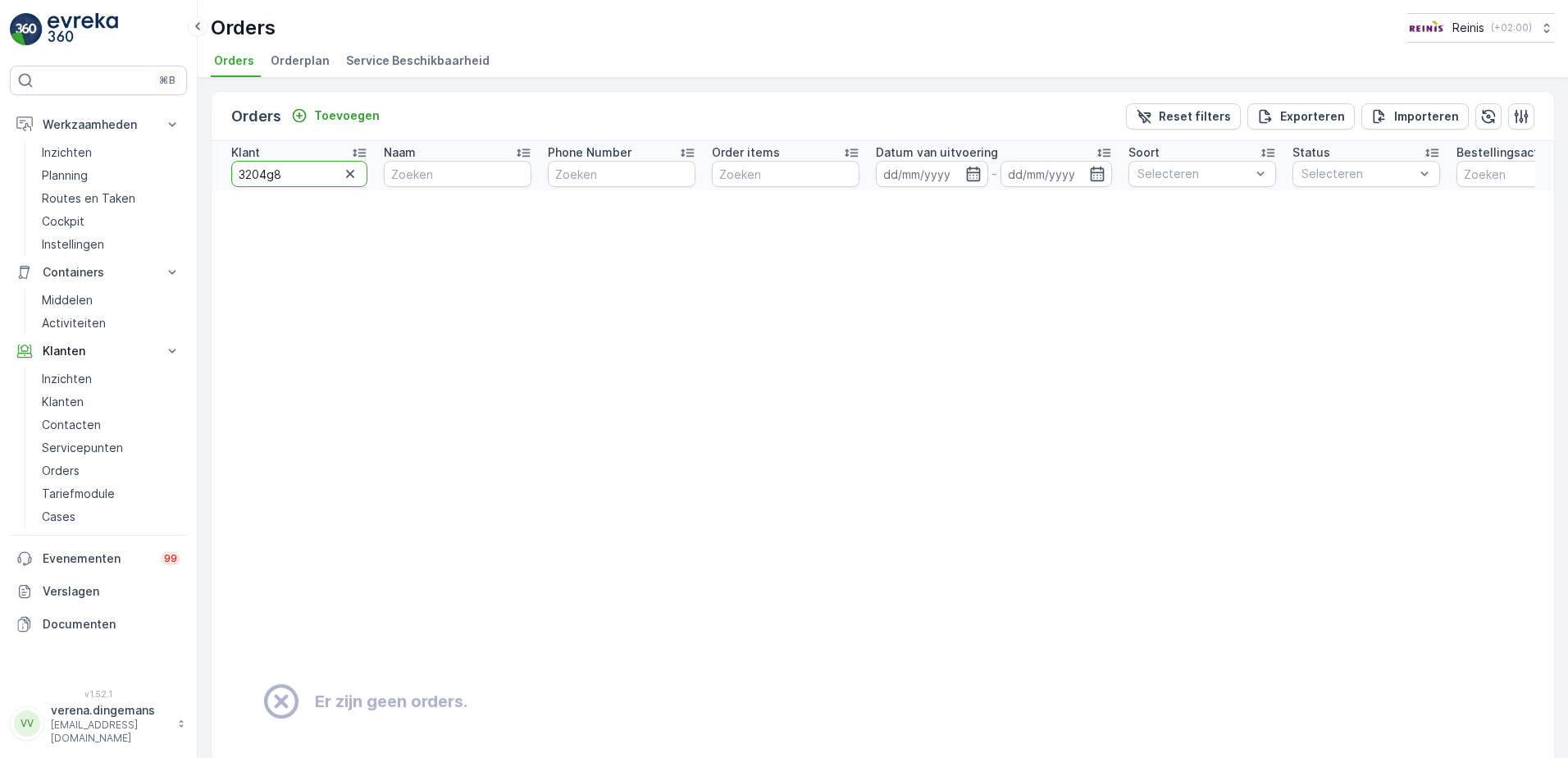
click at [278, 178] on input "3204g8" at bounding box center [299, 173] width 137 height 26
click at [272, 179] on input "3204g8" at bounding box center [299, 173] width 137 height 26
type input "3204ga8"
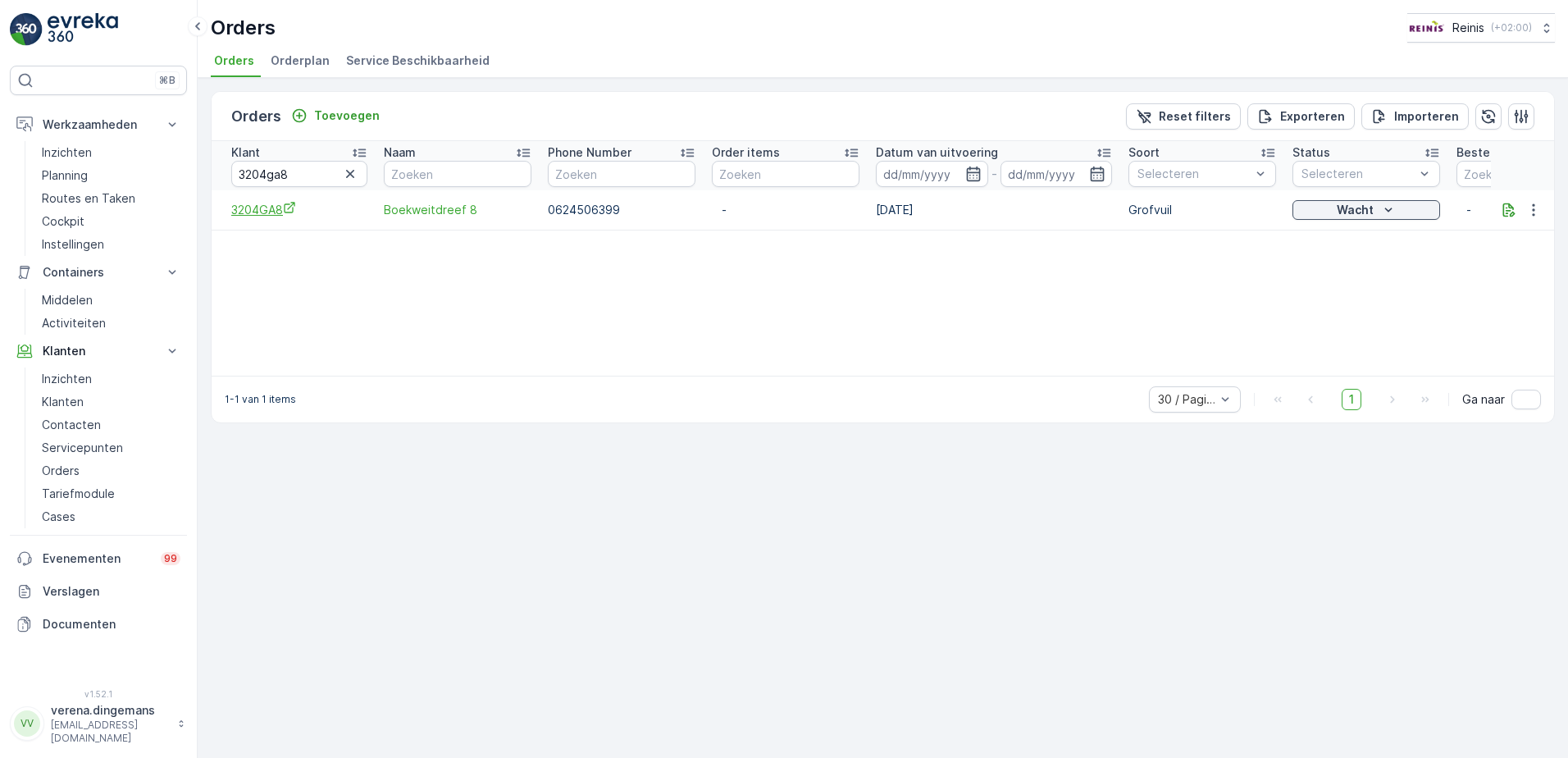
click at [253, 213] on span "3204GA8" at bounding box center [299, 209] width 137 height 17
click at [98, 226] on link "Cockpit" at bounding box center [112, 221] width 152 height 23
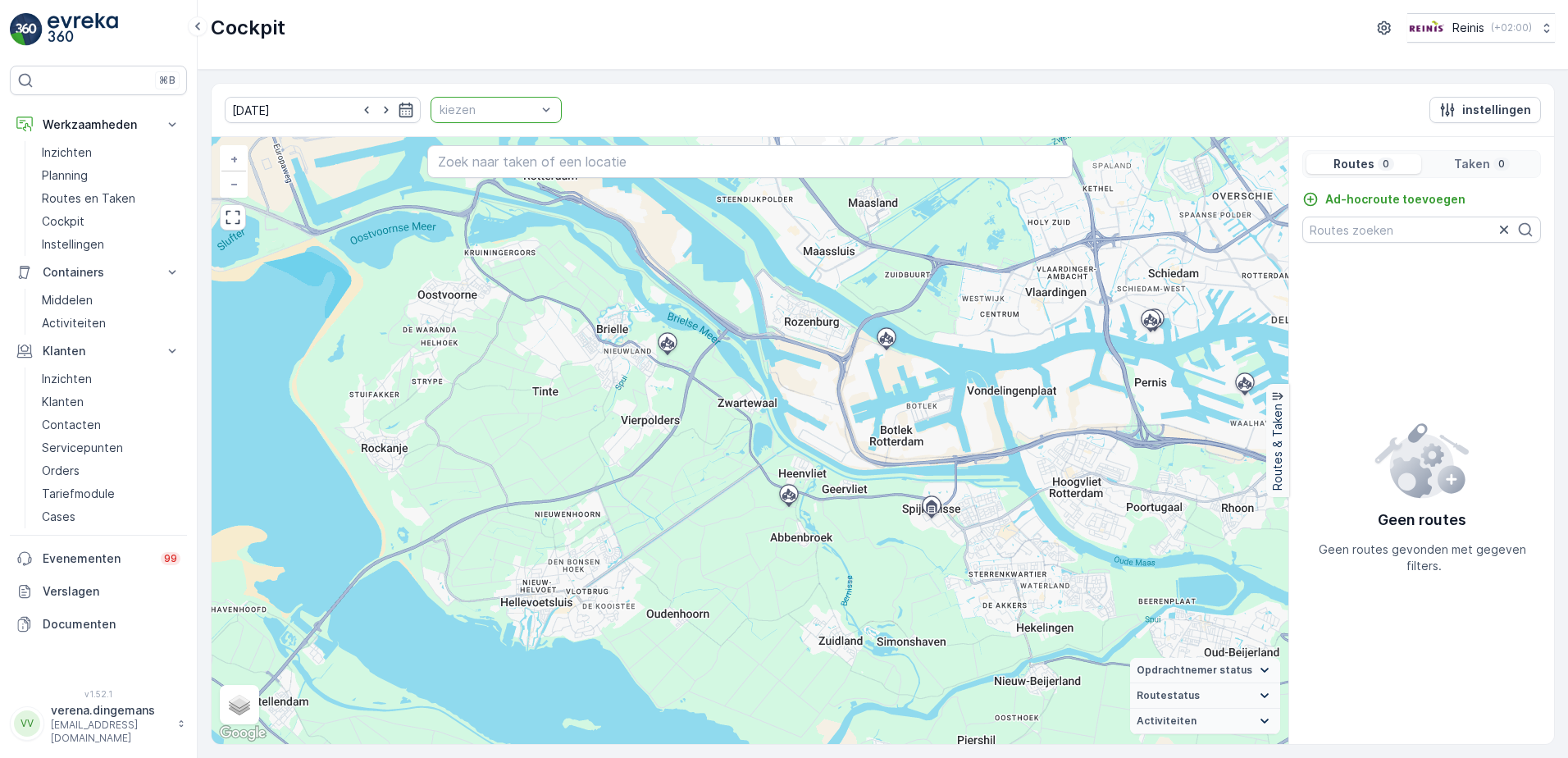
click at [460, 106] on div at bounding box center [488, 110] width 100 height 13
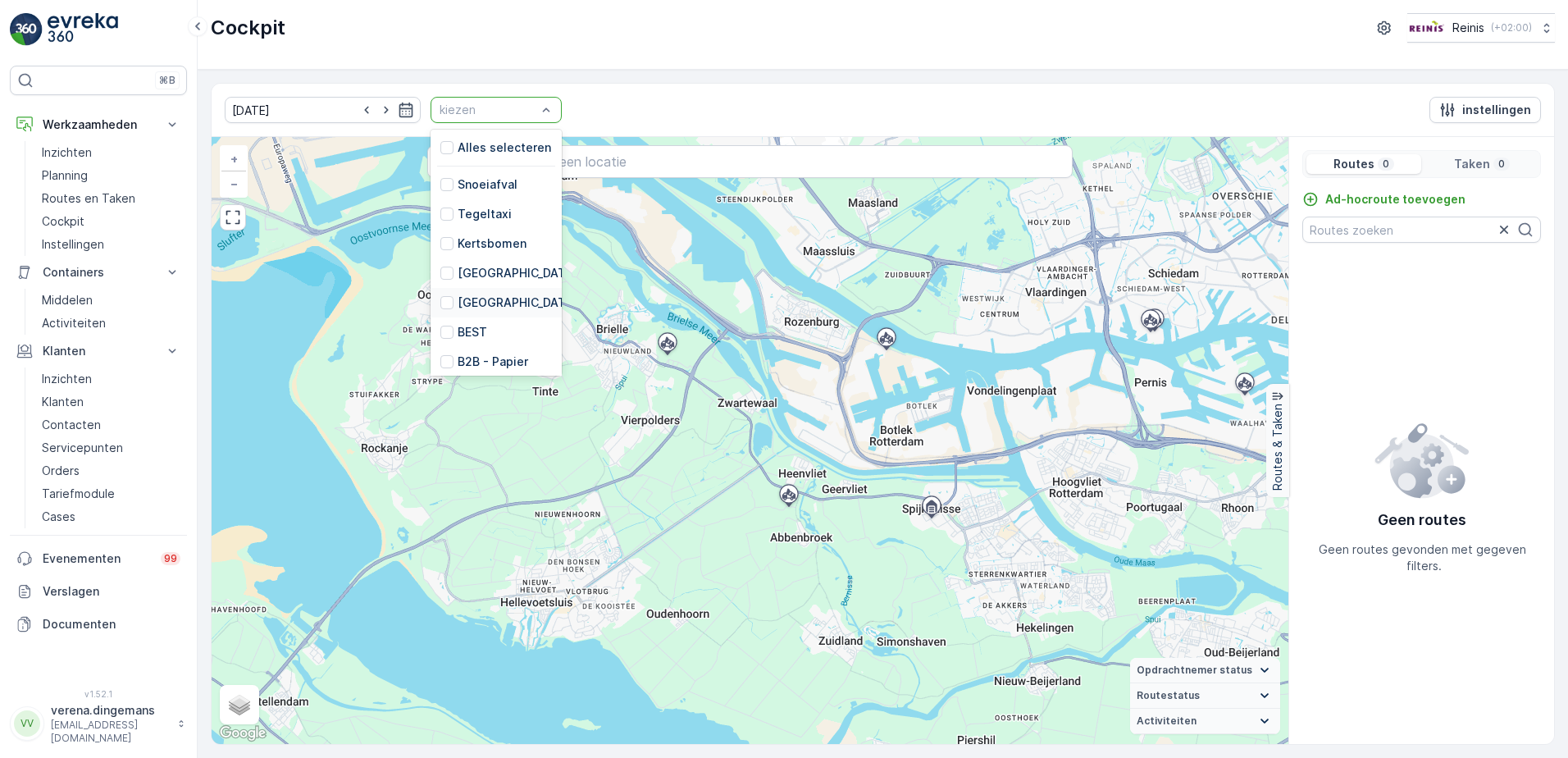
scroll to position [416, 0]
click at [440, 225] on div at bounding box center [446, 231] width 13 height 13
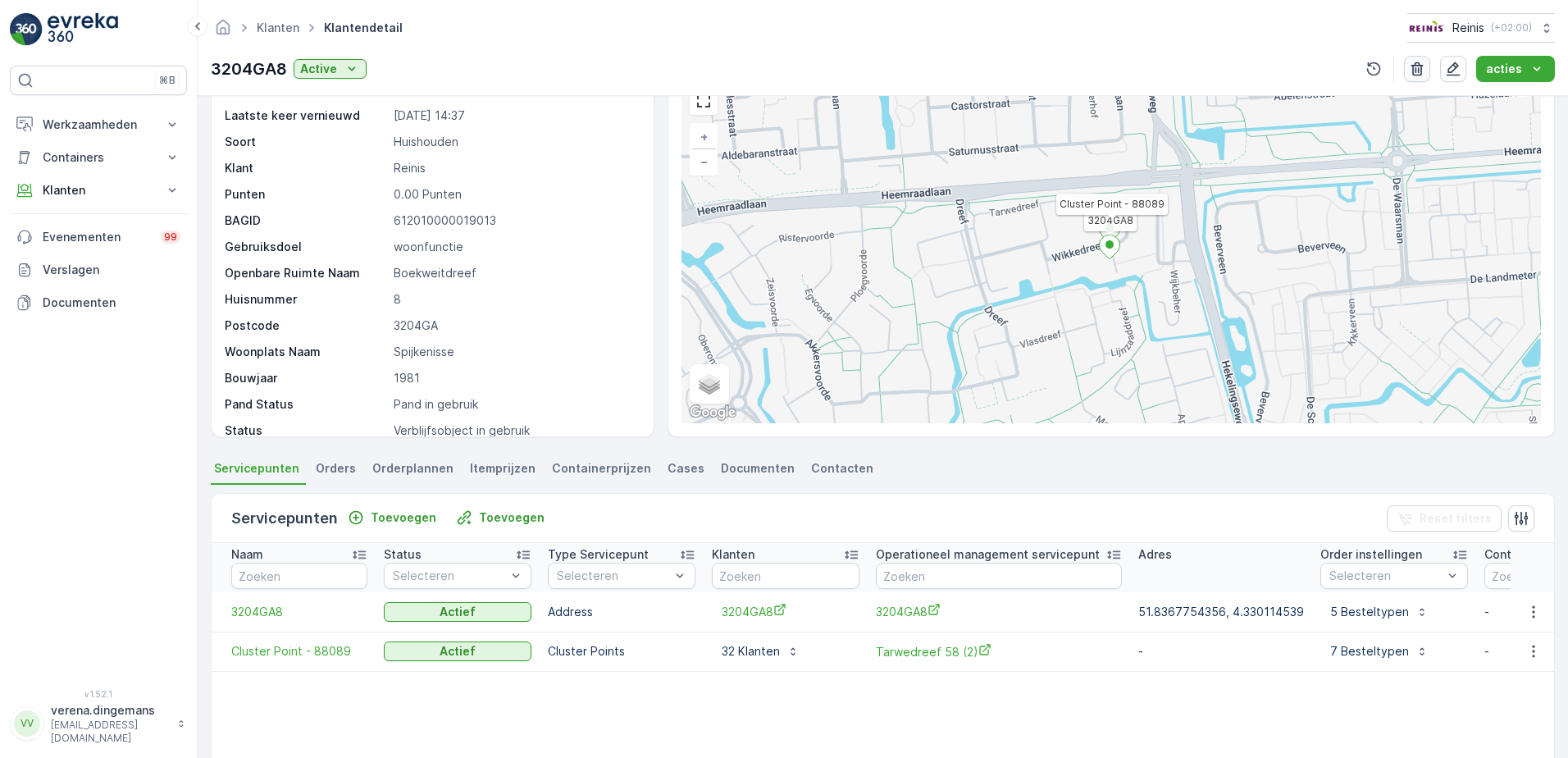
click at [1423, 76] on icon "button" at bounding box center [1417, 70] width 12 height 14
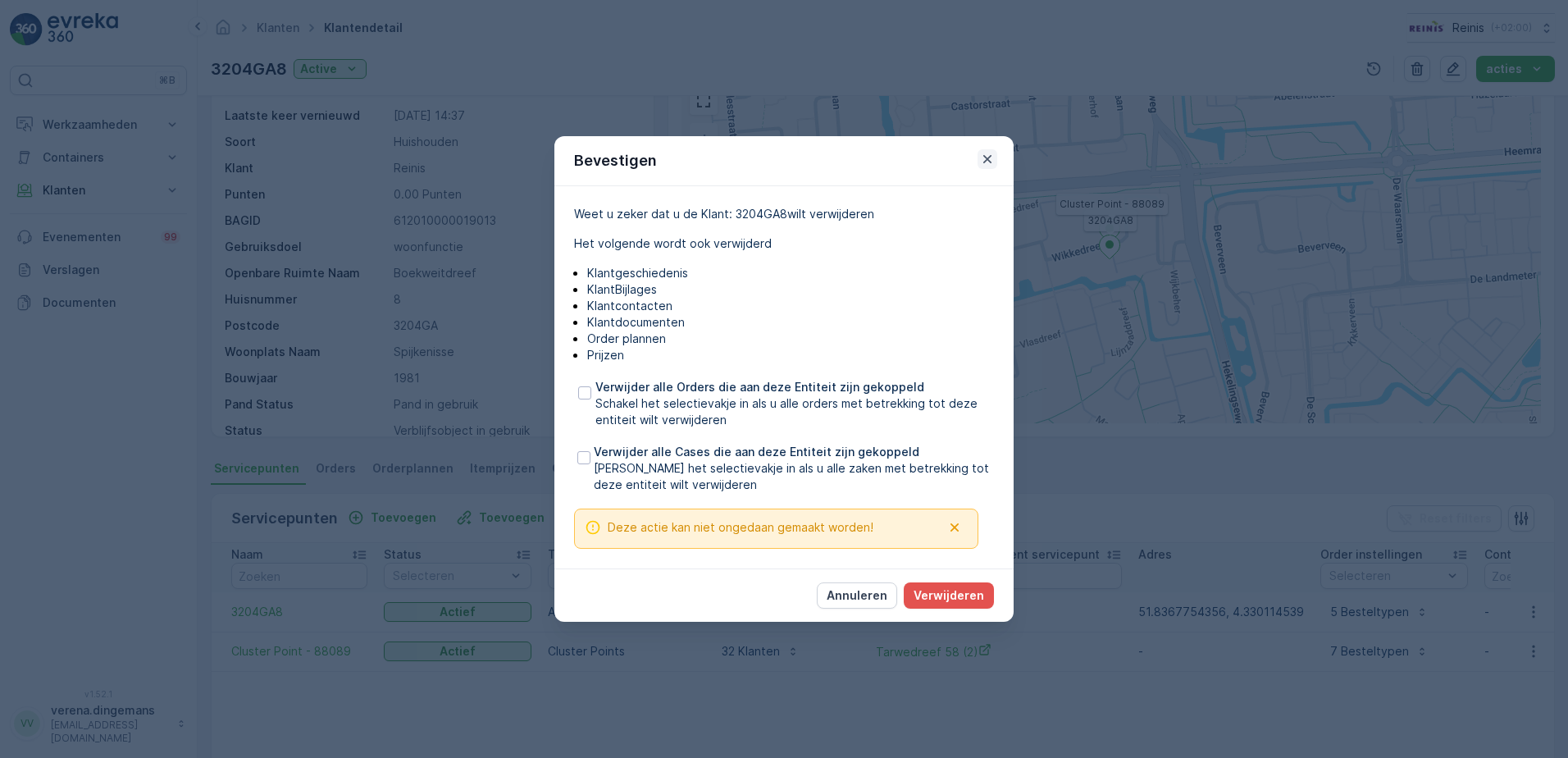
click at [983, 156] on icon "button" at bounding box center [987, 159] width 16 height 16
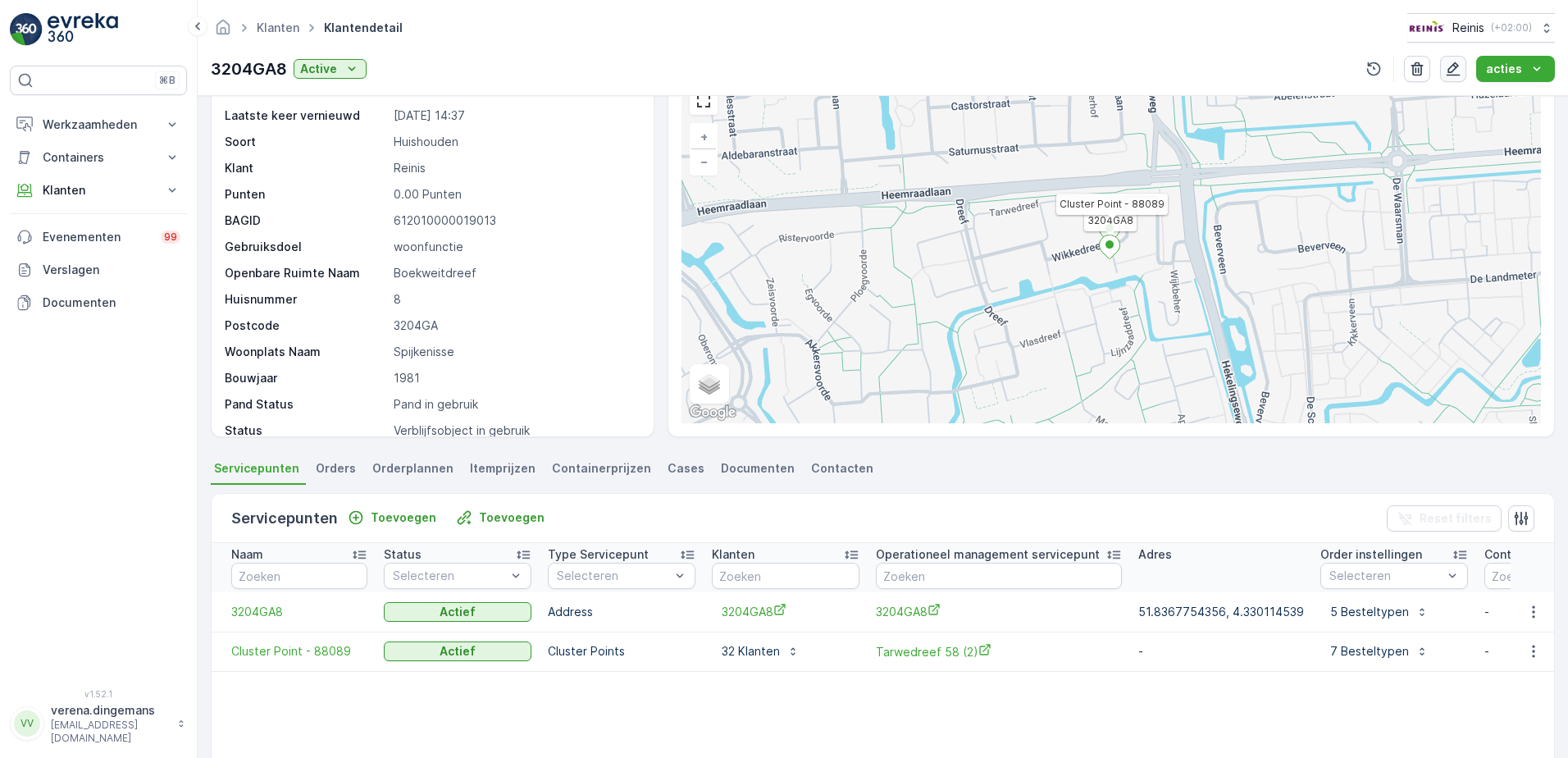
click at [1454, 75] on icon "button" at bounding box center [1454, 70] width 14 height 14
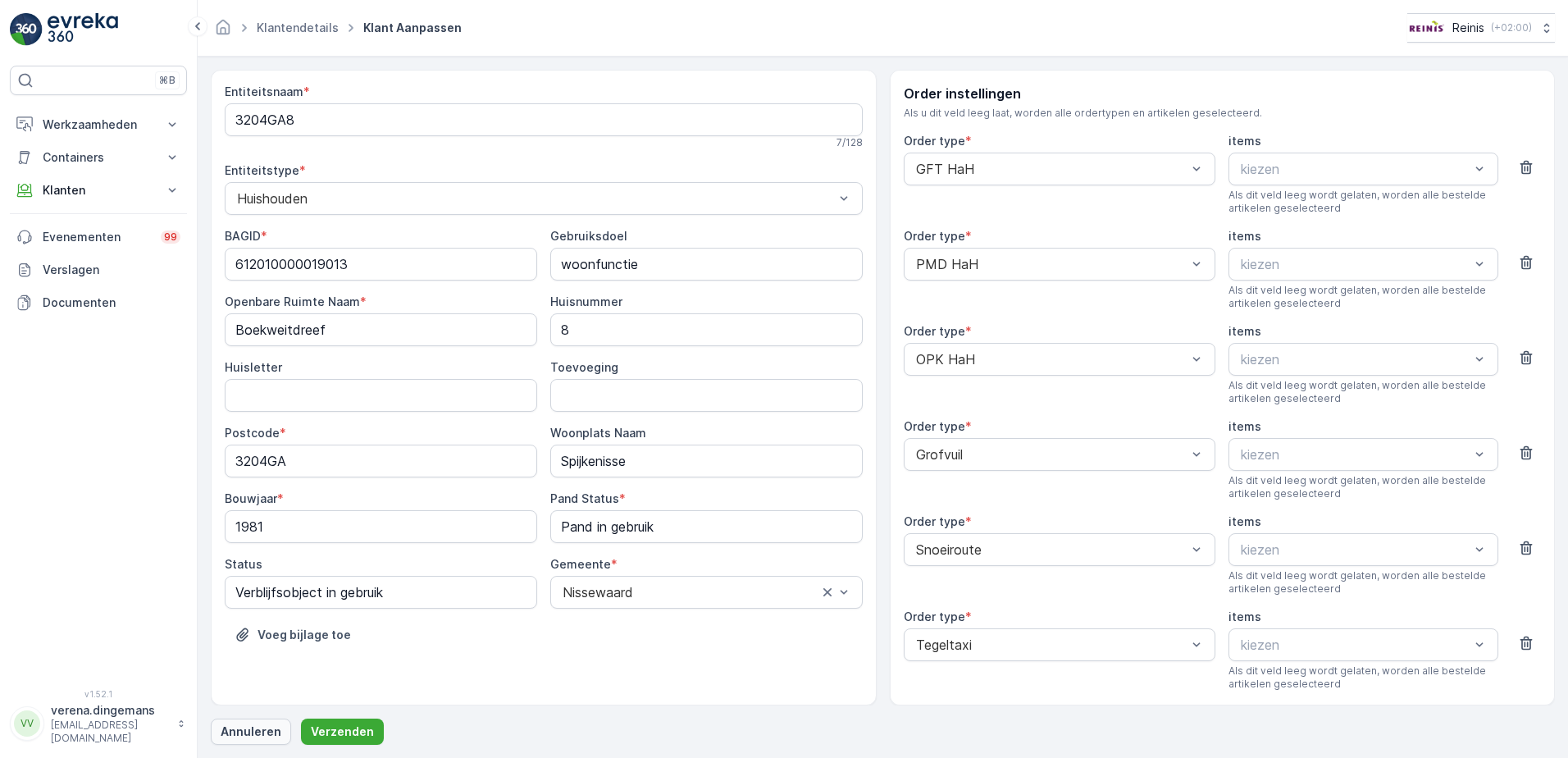
click at [259, 726] on p "Annuleren" at bounding box center [251, 731] width 61 height 16
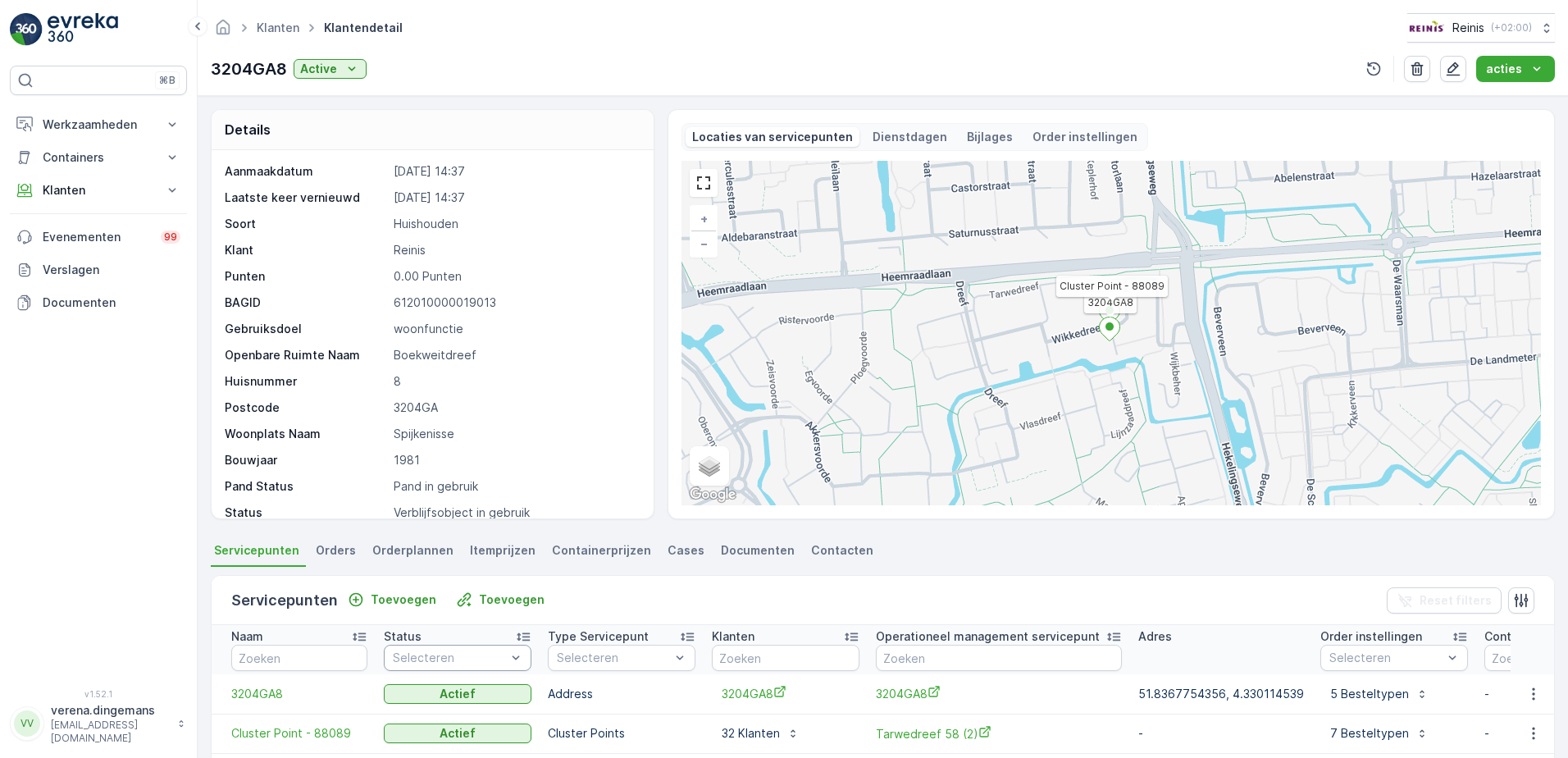
scroll to position [164, 0]
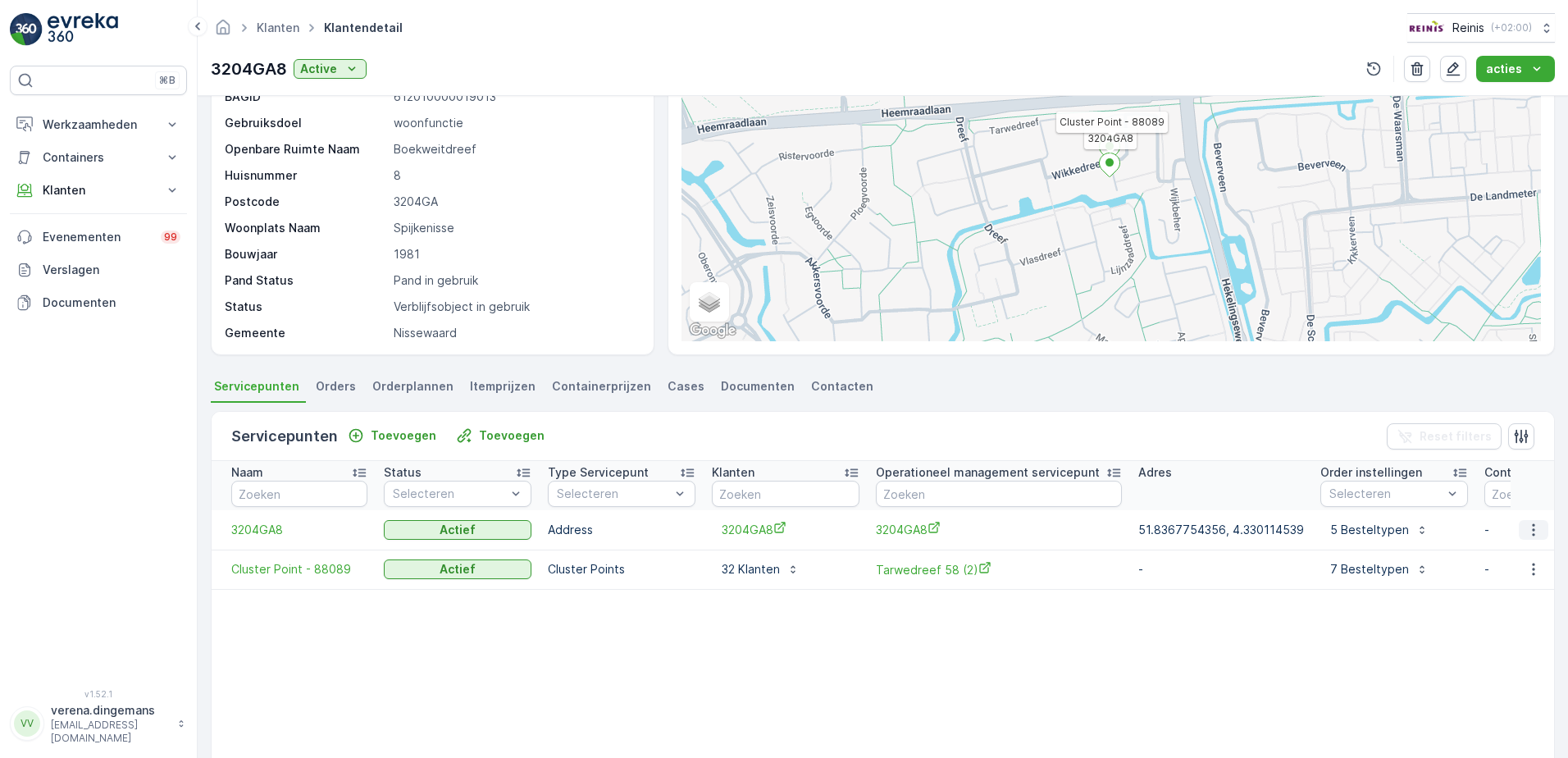
click at [1533, 529] on icon "button" at bounding box center [1533, 529] width 16 height 16
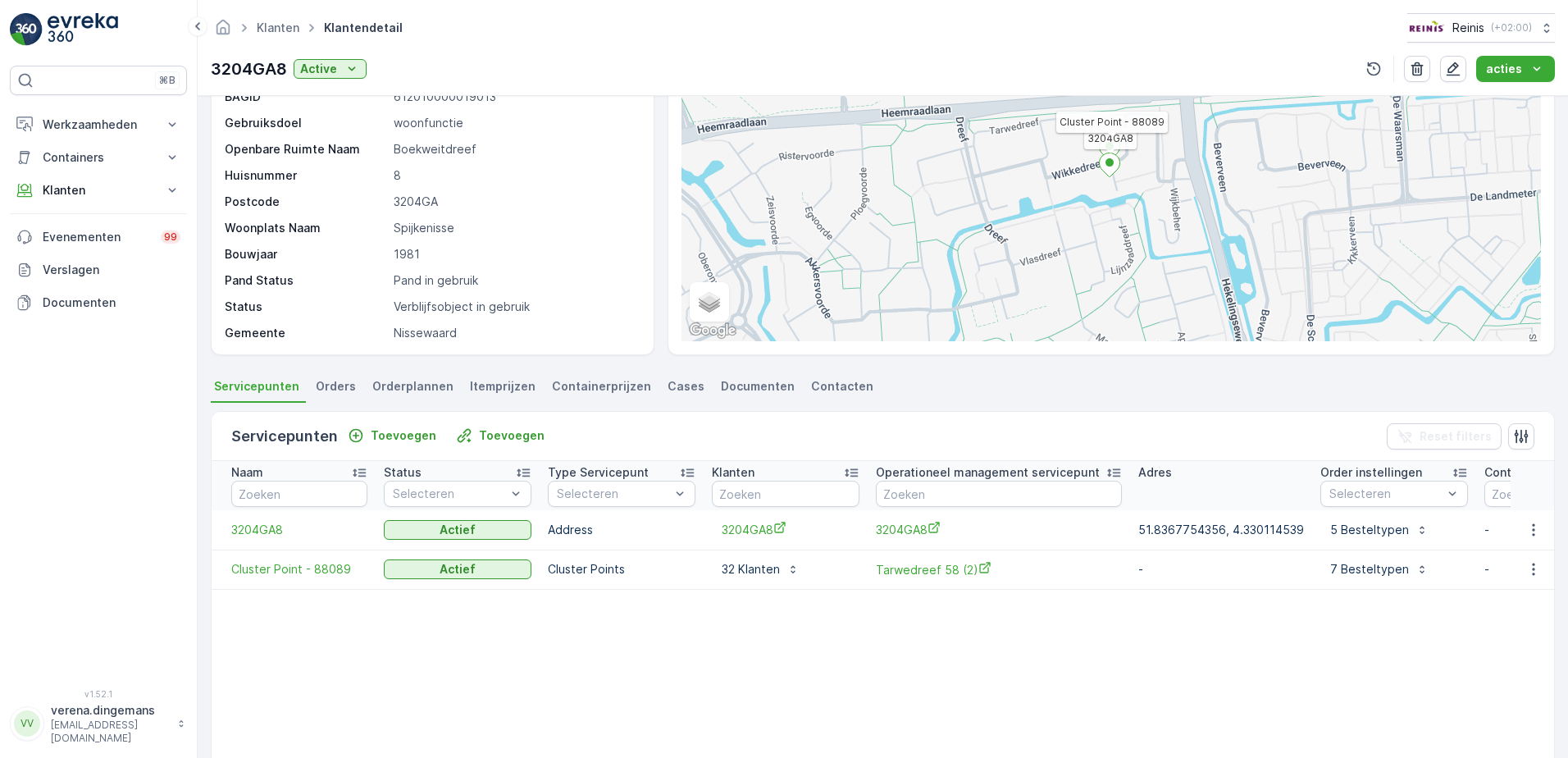
drag, startPoint x: 344, startPoint y: 379, endPoint x: 366, endPoint y: 383, distance: 22.4
click at [344, 379] on span "Orders" at bounding box center [336, 387] width 40 height 16
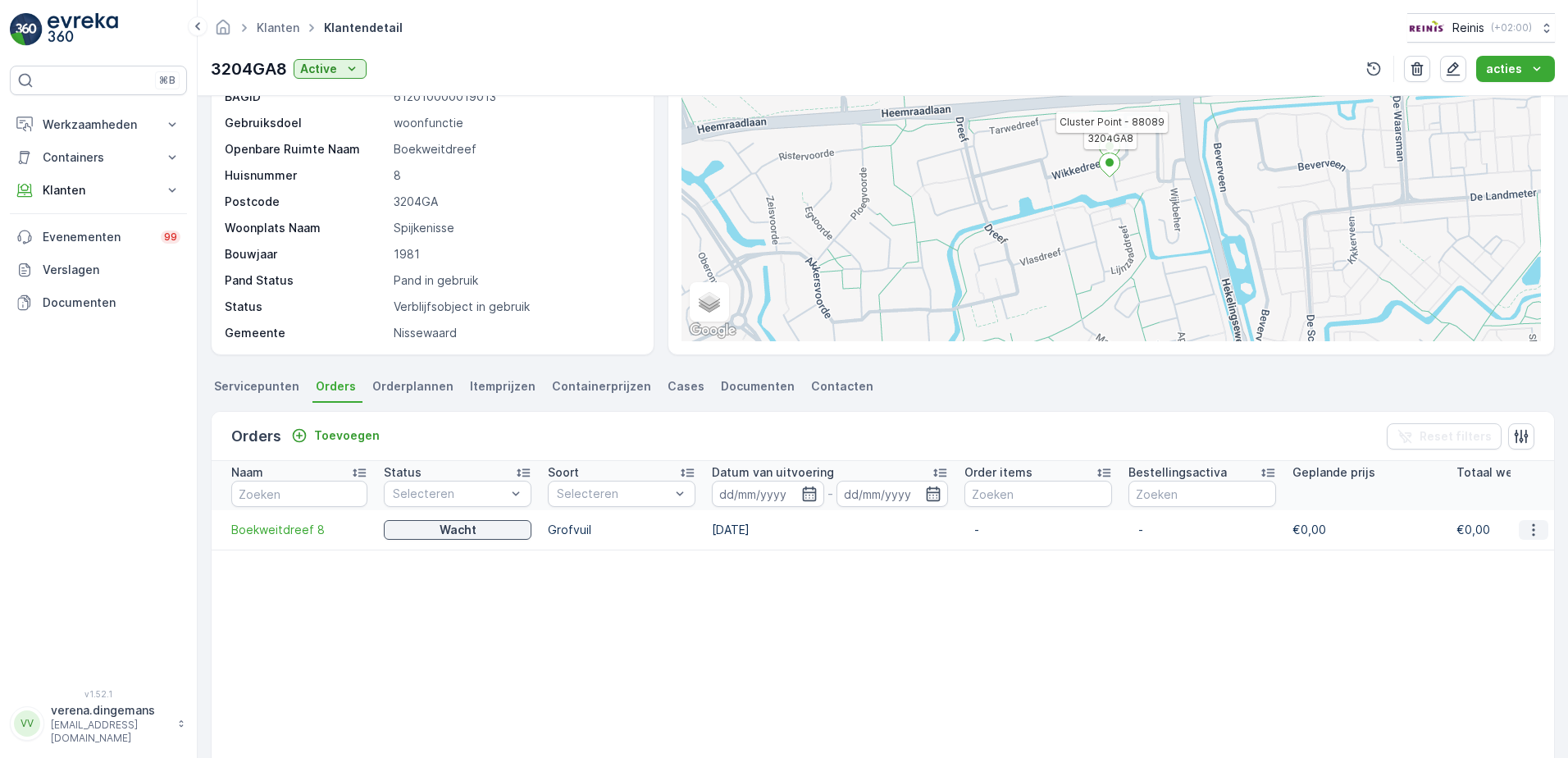
click at [1539, 521] on button "button" at bounding box center [1532, 529] width 29 height 20
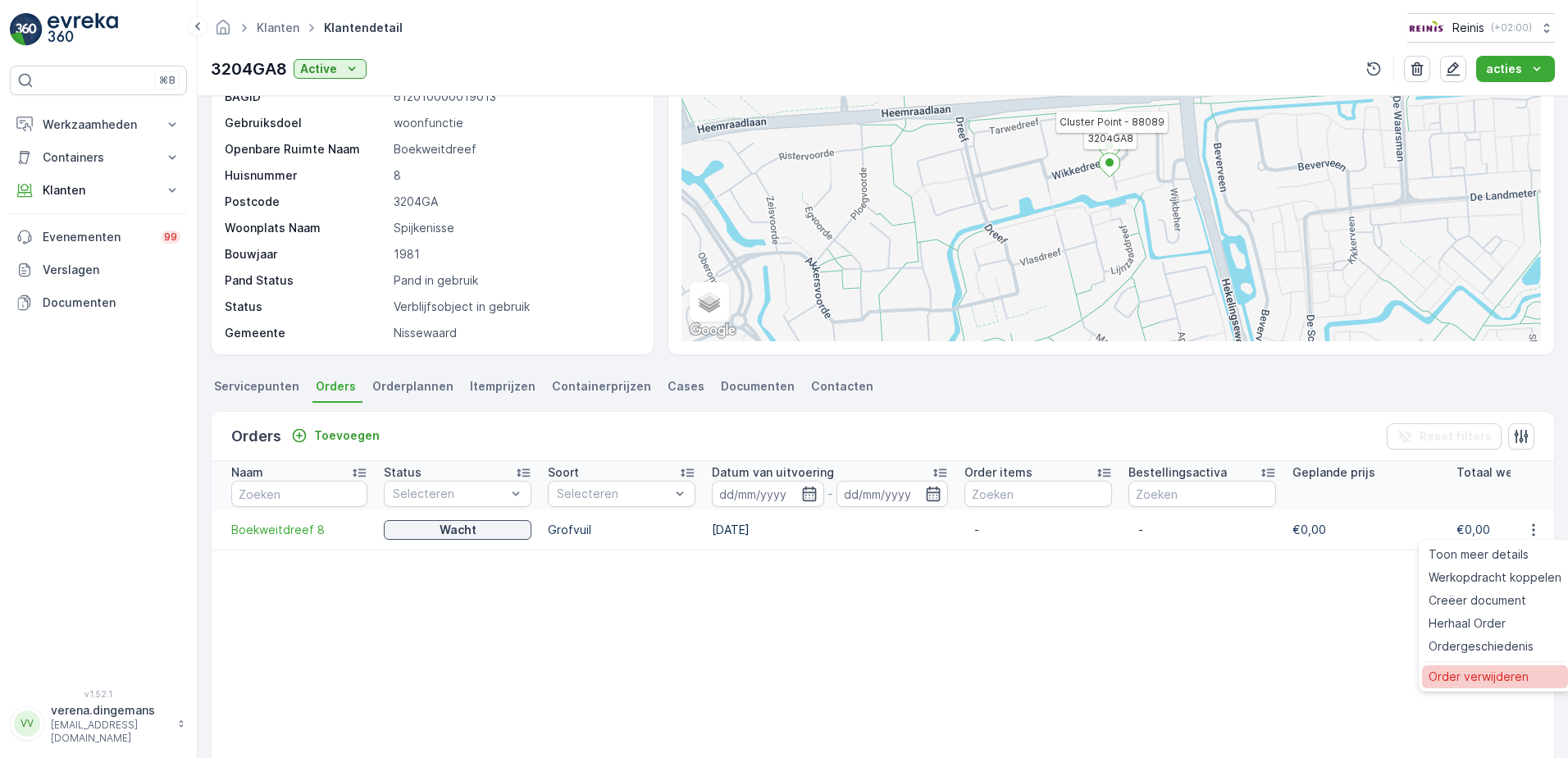
click at [1490, 684] on span "Order verwijderen" at bounding box center [1478, 677] width 100 height 16
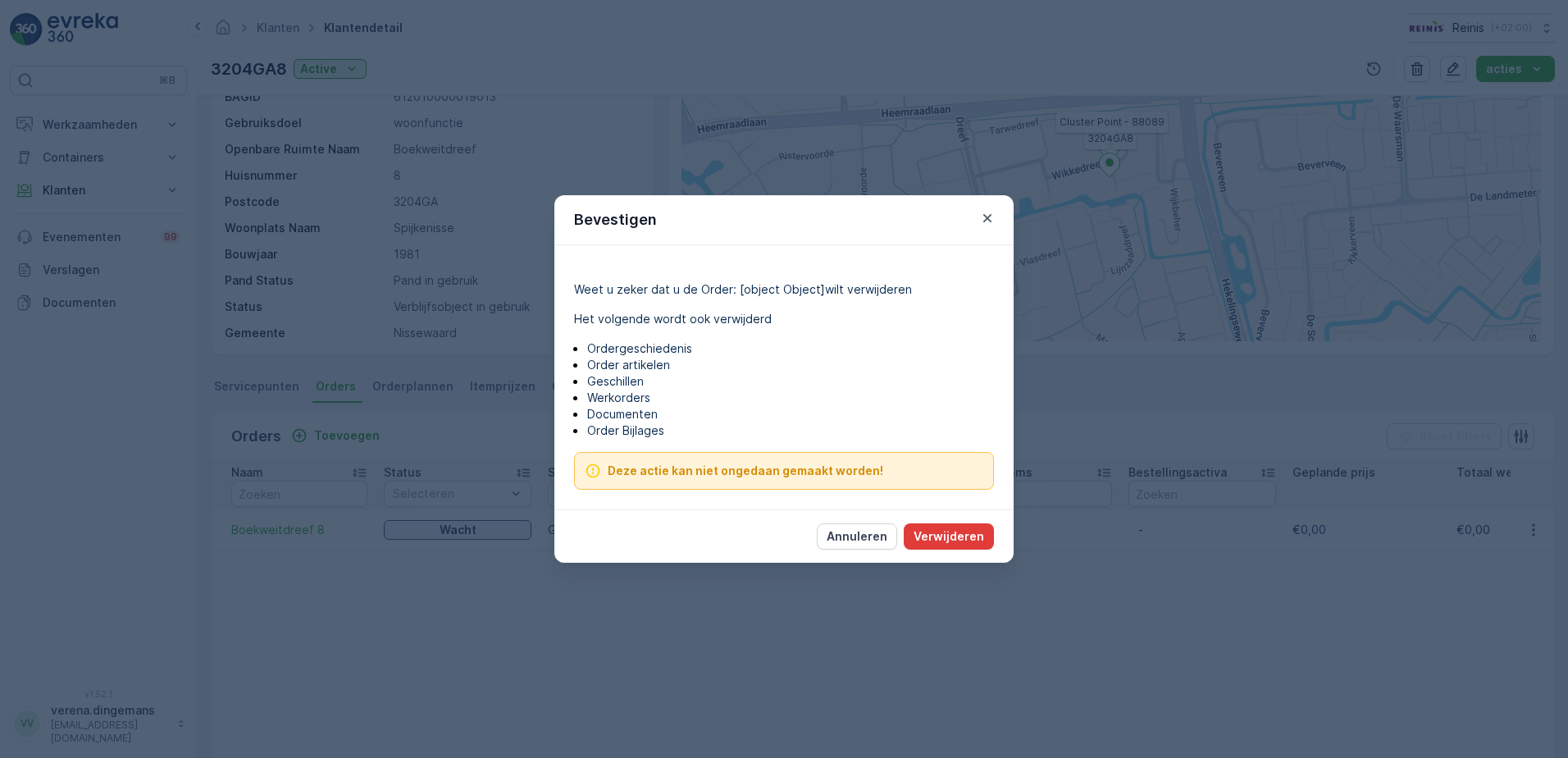
click at [954, 539] on p "Verwijderen" at bounding box center [948, 537] width 71 height 16
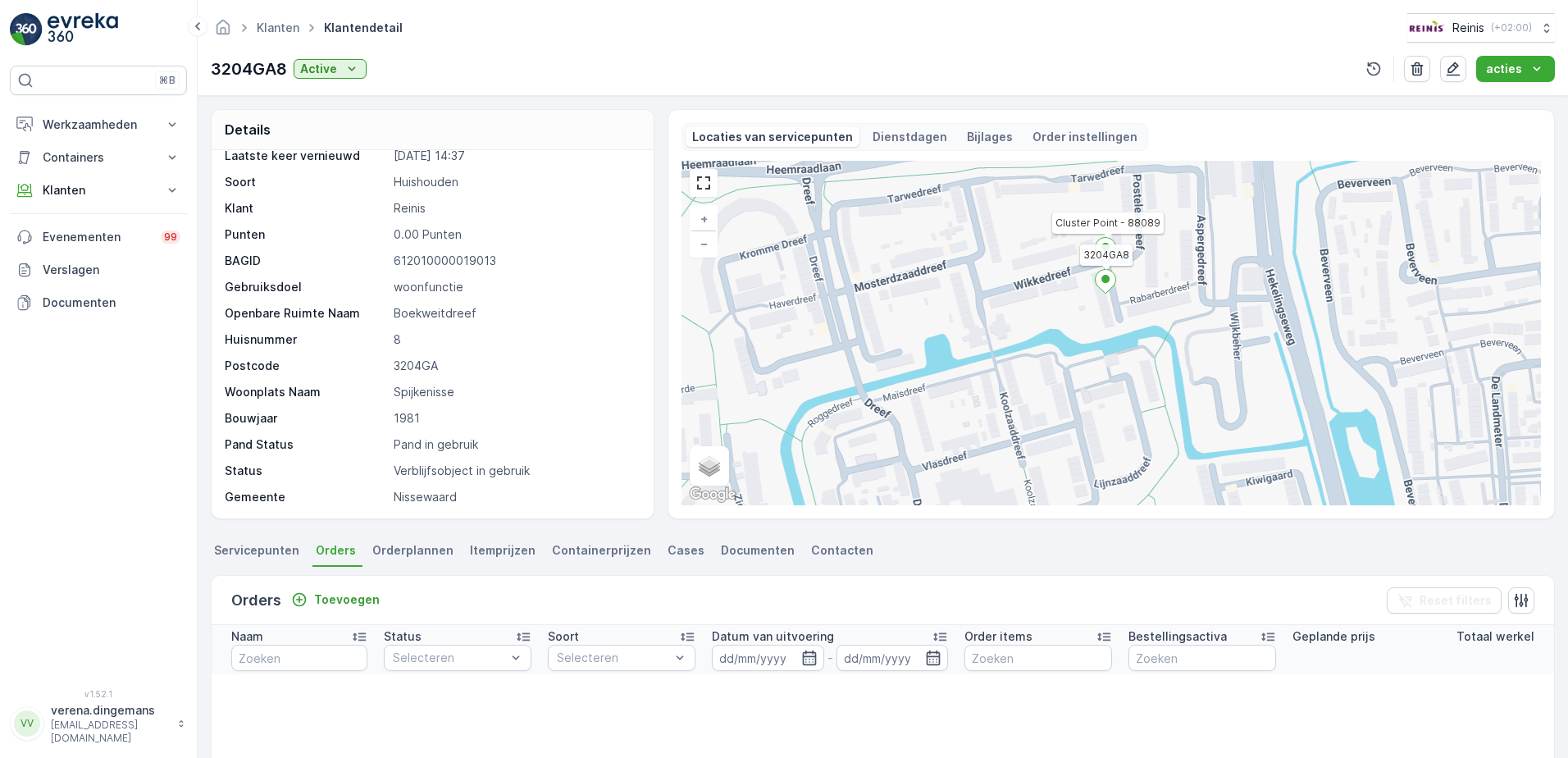
drag, startPoint x: 908, startPoint y: 285, endPoint x: 1092, endPoint y: 375, distance: 204.8
click at [1092, 375] on div "3204GA8 Cluster Point - 88089 + − Satelliet stappenplan Terrein Hybride Leaflet…" at bounding box center [1110, 333] width 859 height 345
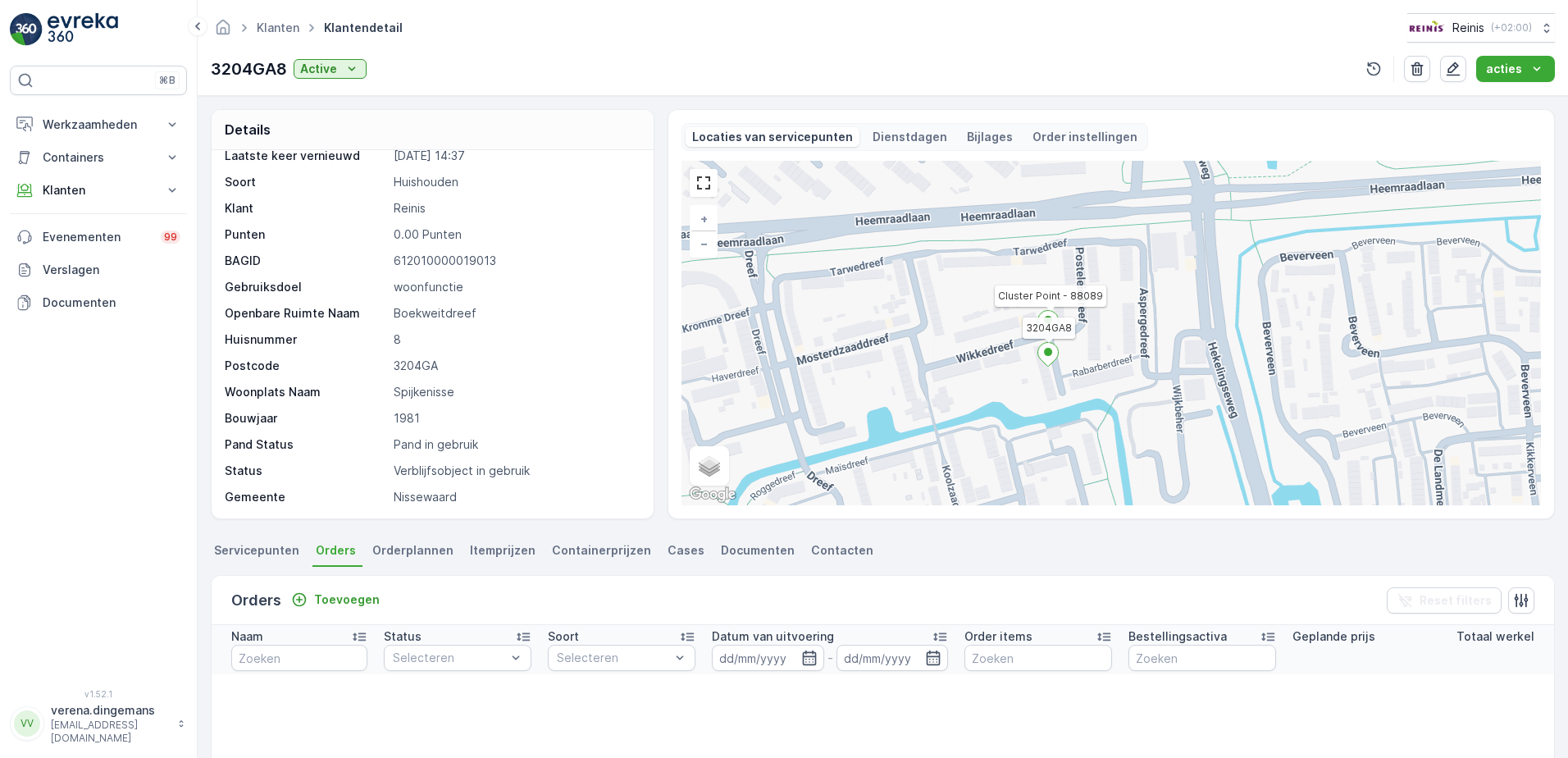
drag, startPoint x: 1066, startPoint y: 346, endPoint x: 1014, endPoint y: 403, distance: 77.2
click at [1014, 403] on div "3204GA8 Cluster Point - 88089 + − Satelliet stappenplan Terrein Hybride Leaflet…" at bounding box center [1110, 333] width 859 height 345
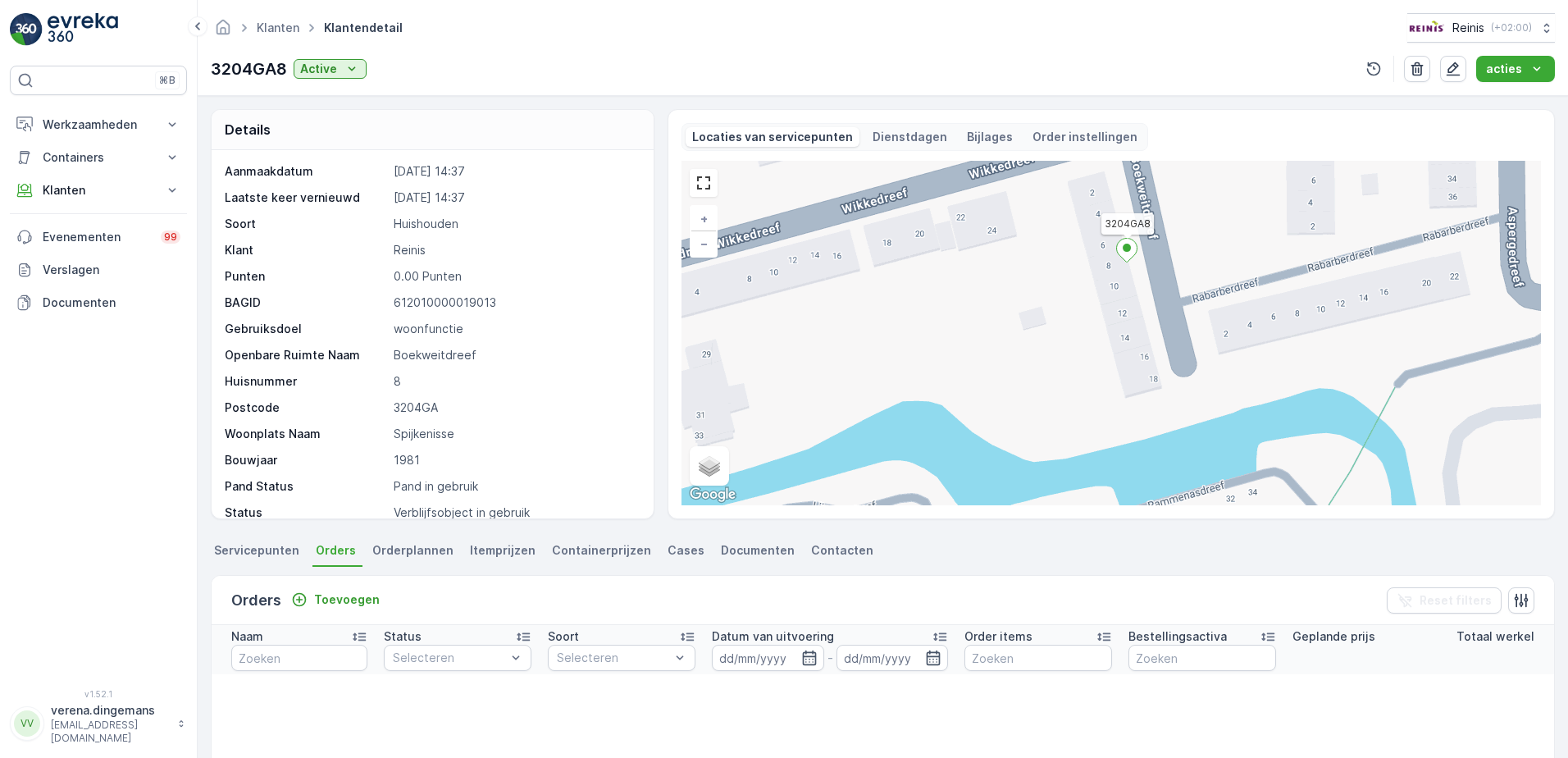
scroll to position [42, 0]
